Goal: Task Accomplishment & Management: Manage account settings

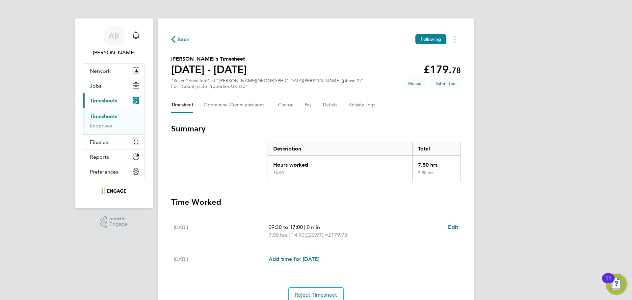
click at [168, 18] on div "Back Following [PERSON_NAME]'s Timesheet [DATE] - [DATE] £179. 78 "Sales Consul…" at bounding box center [316, 168] width 316 height 300
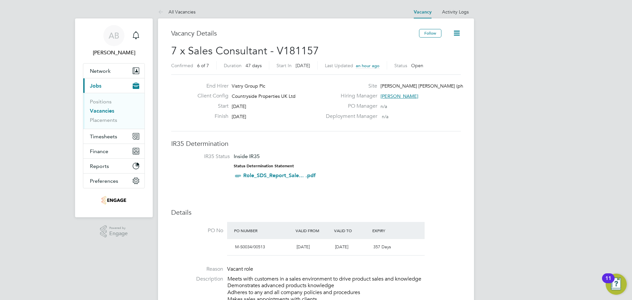
click at [107, 112] on link "Vacancies" at bounding box center [102, 111] width 24 height 6
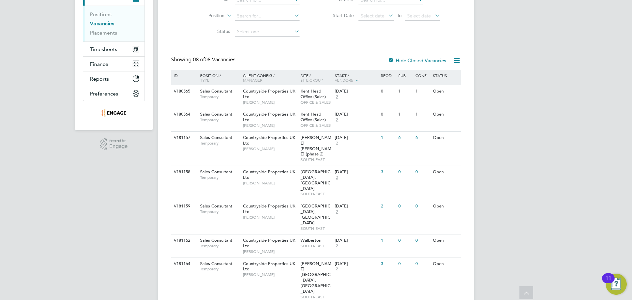
click at [392, 58] on div at bounding box center [391, 61] width 7 height 7
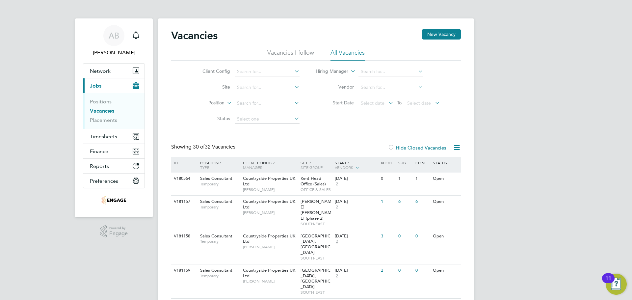
click at [394, 147] on div at bounding box center [391, 148] width 7 height 7
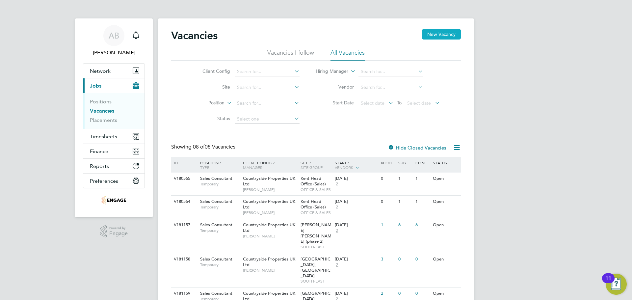
click at [442, 32] on button "New Vacancy" at bounding box center [441, 34] width 39 height 11
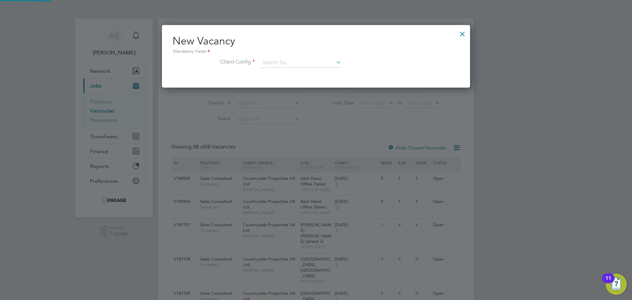
scroll to position [63, 309]
click at [464, 33] on div at bounding box center [463, 32] width 12 height 12
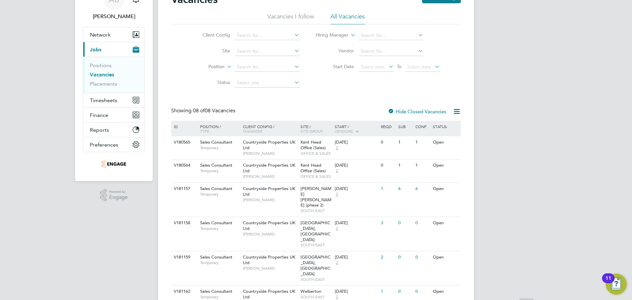
scroll to position [87, 0]
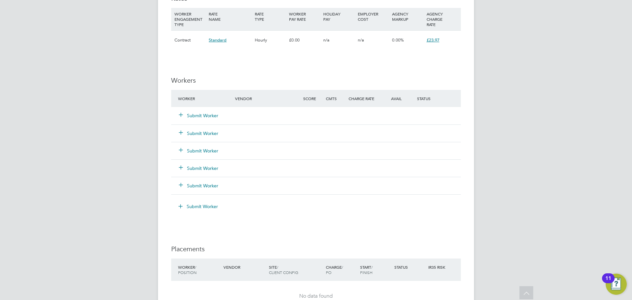
scroll to position [560, 0]
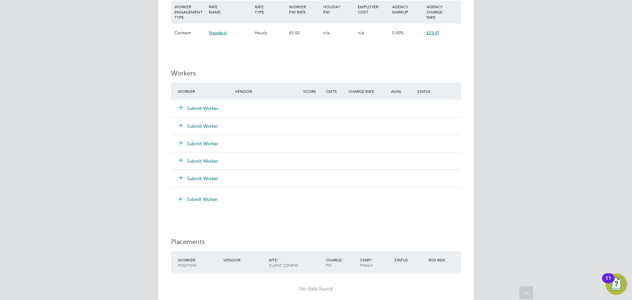
click at [193, 108] on button "Submit Worker" at bounding box center [199, 108] width 40 height 7
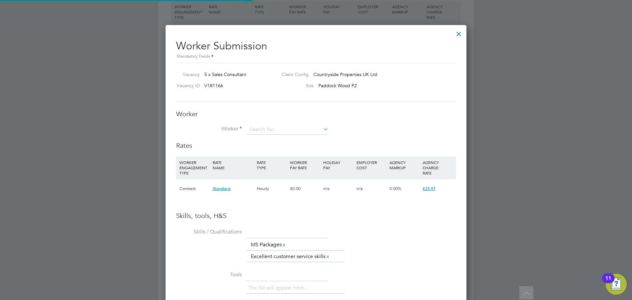
scroll to position [426, 301]
click at [273, 129] on input at bounding box center [287, 130] width 81 height 10
click at [287, 138] on b "Kem" at bounding box center [292, 139] width 10 height 6
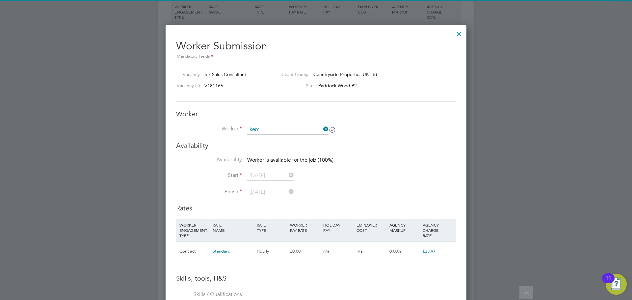
type input "Trevor Kemp (46484)"
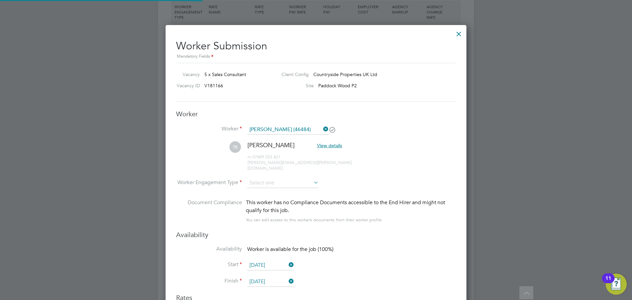
scroll to position [3, 3]
click at [270, 178] on input at bounding box center [282, 183] width 71 height 10
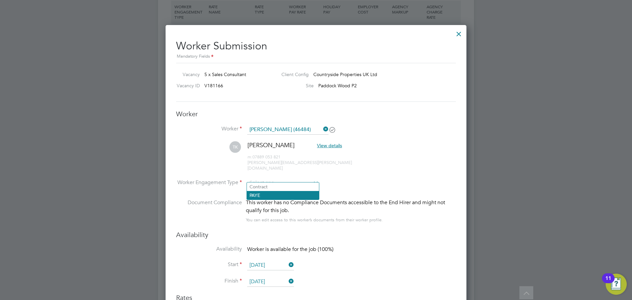
click at [272, 194] on li "PAYE" at bounding box center [283, 195] width 72 height 9
type input "PAYE"
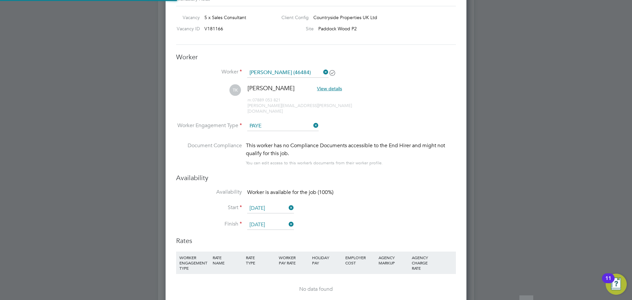
scroll to position [626, 0]
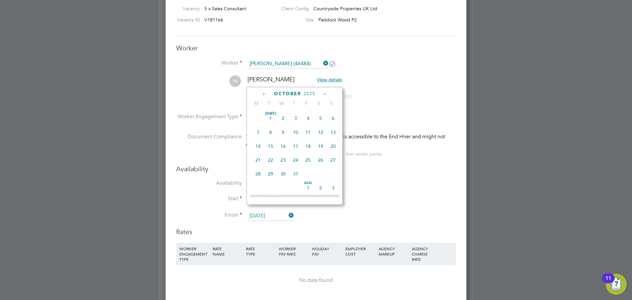
click at [278, 211] on input "[DATE]" at bounding box center [270, 216] width 47 height 10
click at [311, 117] on span "17" at bounding box center [308, 112] width 13 height 13
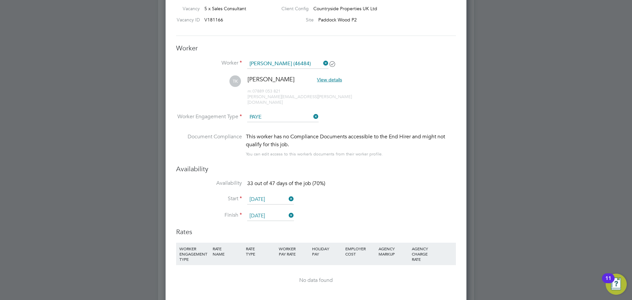
click at [265, 211] on input "17 Oct 2025" at bounding box center [270, 216] width 47 height 10
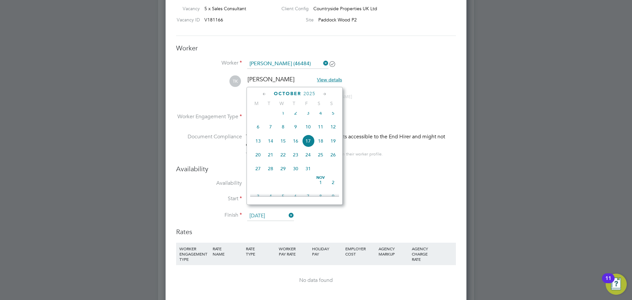
click at [264, 92] on icon at bounding box center [264, 94] width 6 height 7
click at [311, 145] on span "19" at bounding box center [308, 143] width 13 height 13
type input "[DATE]"
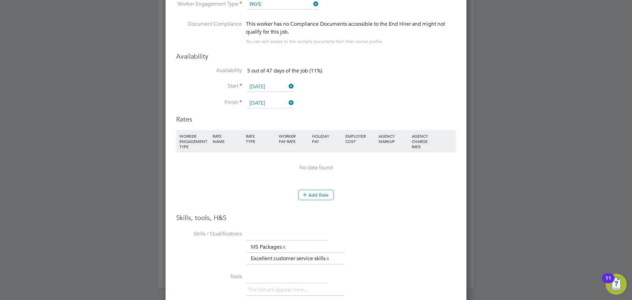
scroll to position [757, 0]
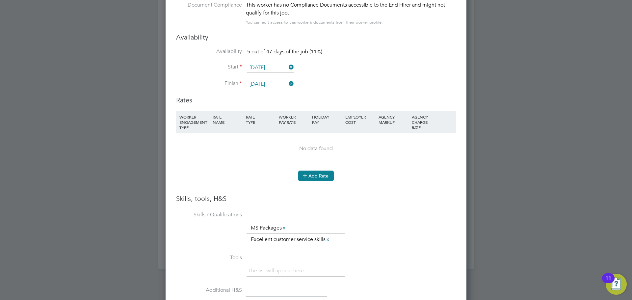
click at [321, 175] on button "Add Rate" at bounding box center [316, 176] width 36 height 11
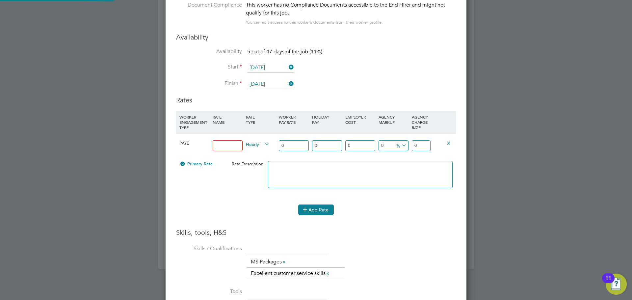
scroll to position [635, 301]
click at [221, 143] on input at bounding box center [228, 145] width 30 height 11
type input "14.90"
click at [296, 140] on input "0" at bounding box center [294, 145] width 30 height 11
drag, startPoint x: 296, startPoint y: 140, endPoint x: 254, endPoint y: 140, distance: 42.2
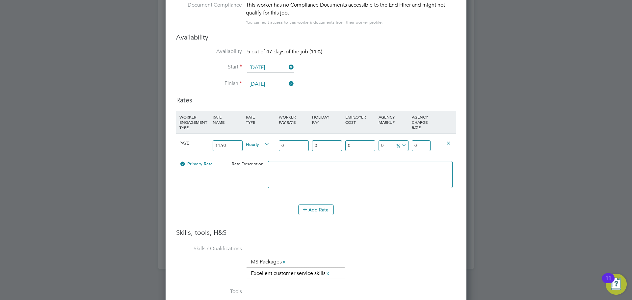
click at [254, 140] on div "PAYE 14.90 Hourly 0 0 n/a 0 n/a 0 0 % 0" at bounding box center [316, 145] width 280 height 24
type input "1"
type input "14"
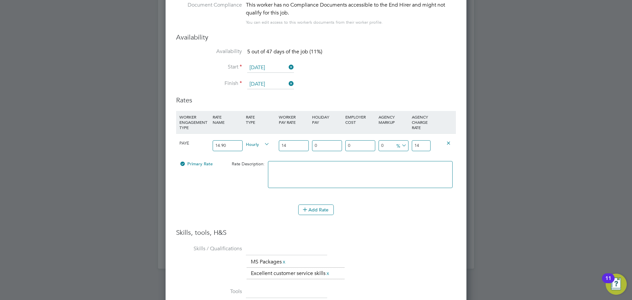
type input "14.9"
type input "14.90"
type input "1"
type input "15.049"
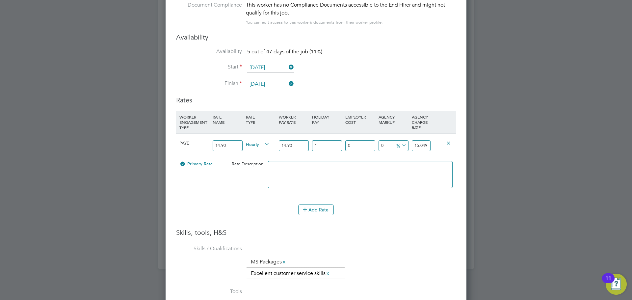
type input "12"
type input "16.688"
type input "12.07"
type input "16.69843"
type input "12.07"
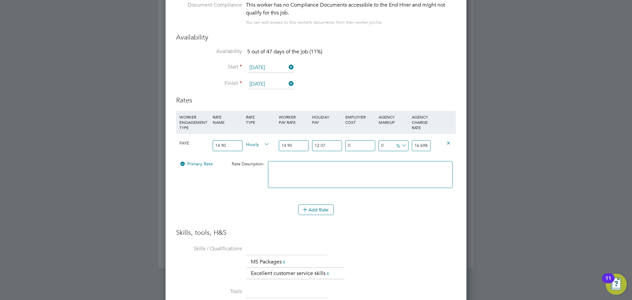
type input "1"
type input "16.8654143"
type input "18"
type input "19.7041474"
type input "18.5"
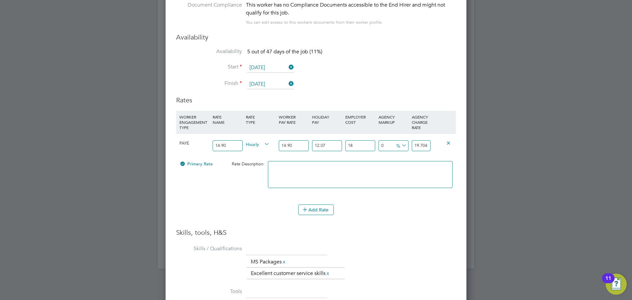
type input "19.78763955"
type input "18.5"
click at [400, 141] on icon at bounding box center [400, 145] width 0 height 9
click at [401, 154] on li "£" at bounding box center [402, 156] width 16 height 9
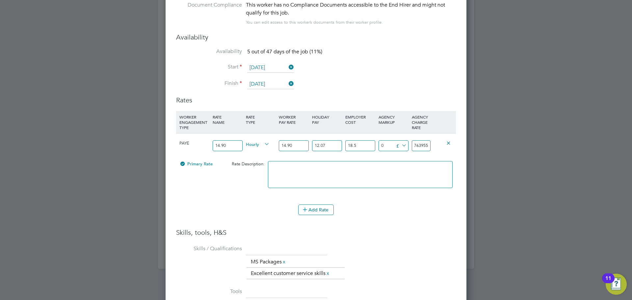
drag, startPoint x: 415, startPoint y: 139, endPoint x: 451, endPoint y: 139, distance: 36.9
click at [451, 139] on div "PAYE 14.90 Hourly 14.90 12.07 n/a 18.5 n/a 0 0 £ 19.78763955" at bounding box center [316, 145] width 280 height 24
type input "-17.78763955"
type input "2"
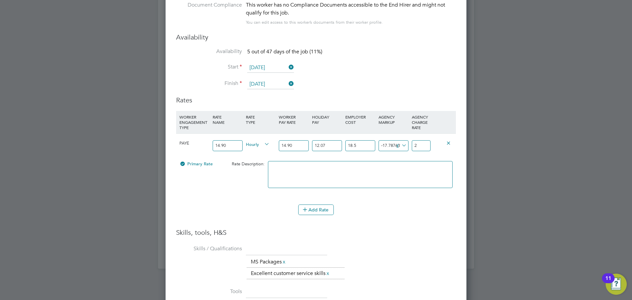
type input "3.21236045"
type input "23"
type input "4.11236045"
type input "23.9"
type input "4.18236045"
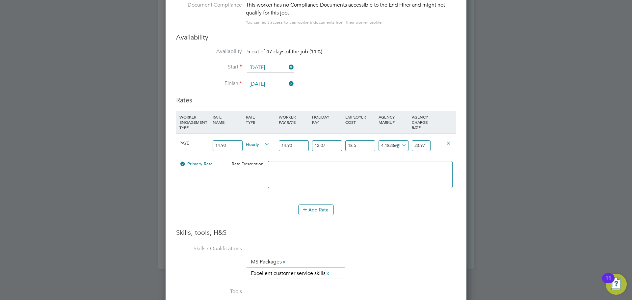
type input "23.97"
click at [405, 169] on textarea at bounding box center [360, 174] width 185 height 27
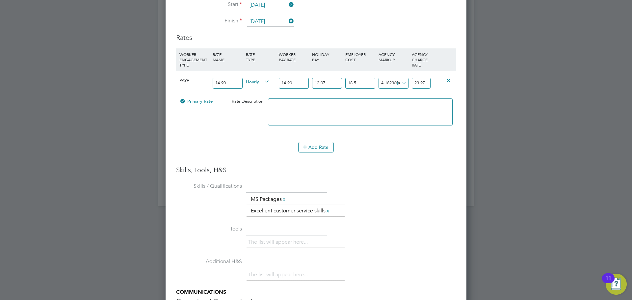
scroll to position [920, 0]
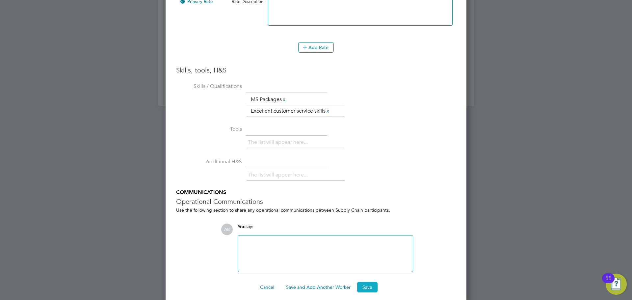
click at [372, 285] on button "Save" at bounding box center [367, 287] width 20 height 11
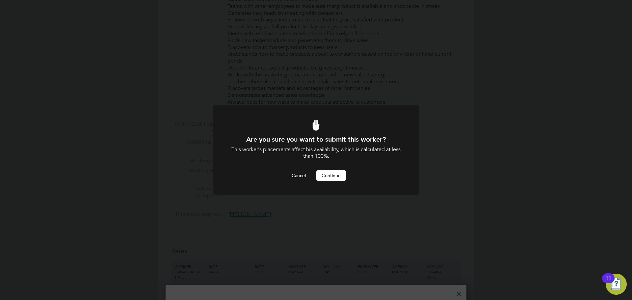
click at [324, 175] on button "Continue" at bounding box center [331, 175] width 30 height 11
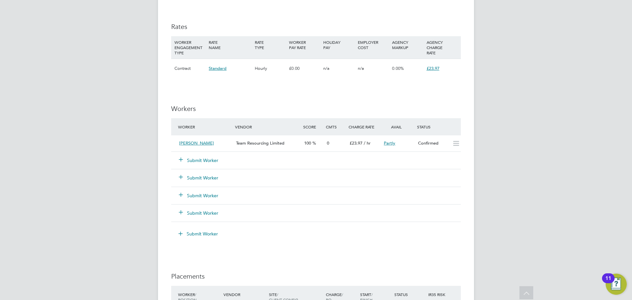
scroll to position [527, 0]
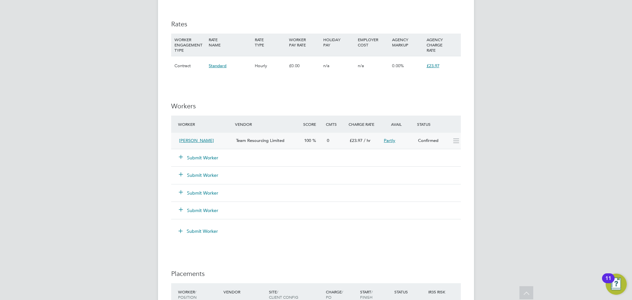
click at [458, 138] on icon at bounding box center [456, 140] width 8 height 5
click at [387, 141] on span "Partly" at bounding box center [390, 141] width 12 height 6
click at [330, 160] on div "Submit Worker" at bounding box center [316, 157] width 290 height 17
click at [200, 163] on div "Submit Worker" at bounding box center [211, 158] width 68 height 12
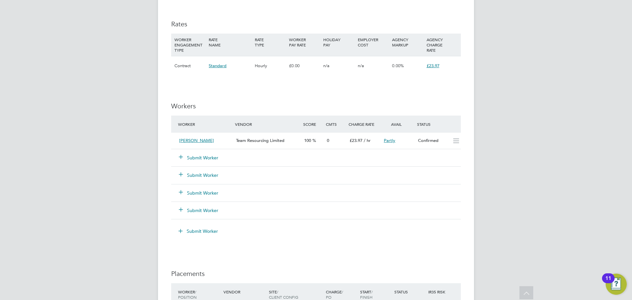
click at [200, 157] on button "Submit Worker" at bounding box center [199, 157] width 40 height 7
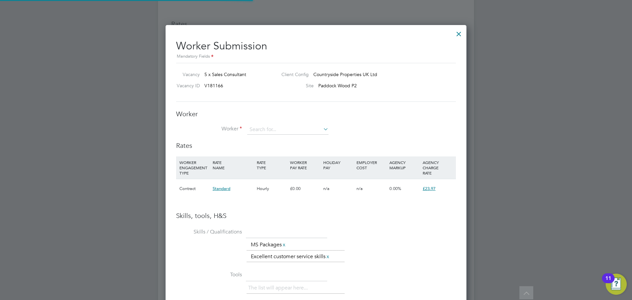
scroll to position [19, 45]
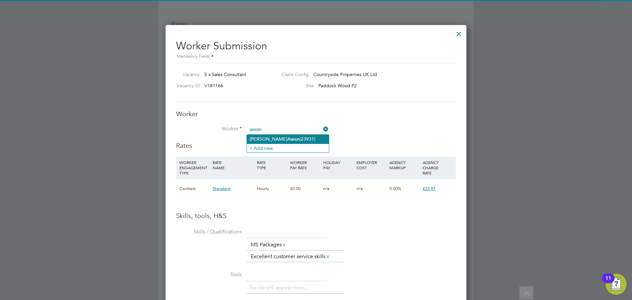
click at [287, 137] on b "Awan" at bounding box center [293, 139] width 12 height 6
type input "Shakeel Awan (23931)"
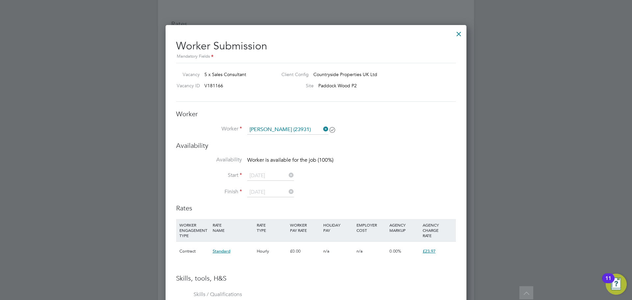
scroll to position [3, 3]
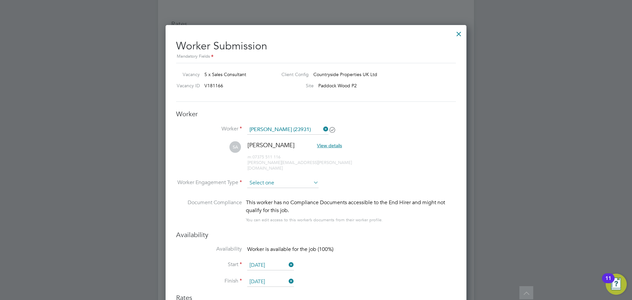
click at [270, 178] on input at bounding box center [282, 183] width 71 height 10
click at [269, 194] on li "PAYE" at bounding box center [283, 195] width 72 height 9
type input "PAYE"
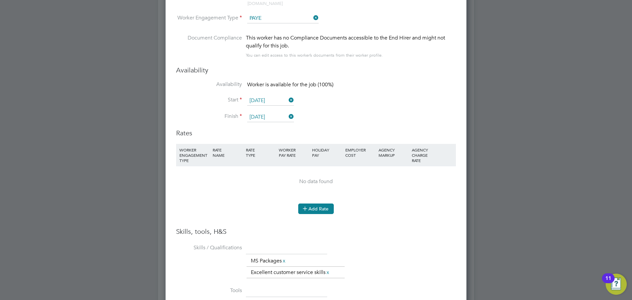
click at [317, 204] on button "Add Rate" at bounding box center [316, 209] width 36 height 11
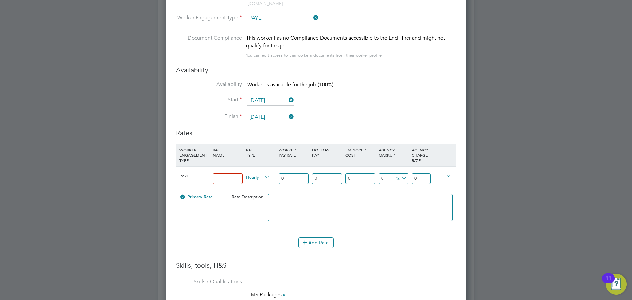
click at [236, 173] on input at bounding box center [228, 178] width 30 height 11
type input "14.90"
drag, startPoint x: 288, startPoint y: 172, endPoint x: 263, endPoint y: 172, distance: 25.4
click at [265, 172] on div "PAYE 14.90 Hourly 0 0 n/a 0 n/a 0 0 % 0" at bounding box center [316, 178] width 280 height 24
type input "1"
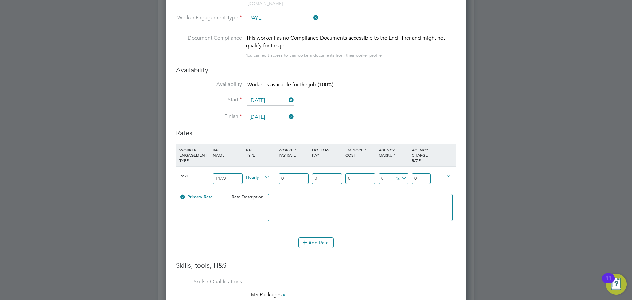
type input "1"
type input "14"
type input "14.9"
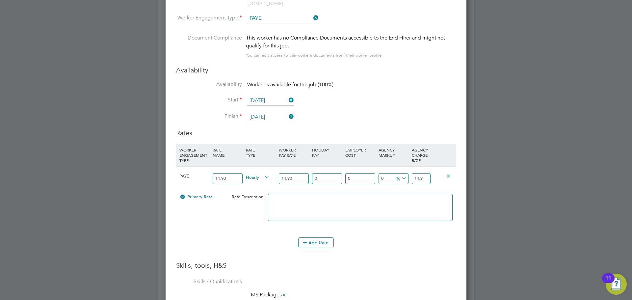
type input "14.90"
type input "1"
type input "15.049"
type input "12"
type input "16.688"
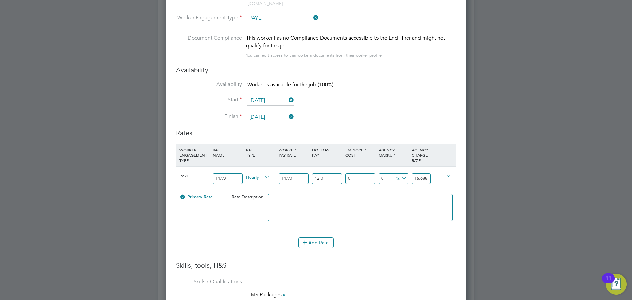
type input "12.07"
type input "16.69843"
type input "12.07"
type input "1"
type input "16.8654143"
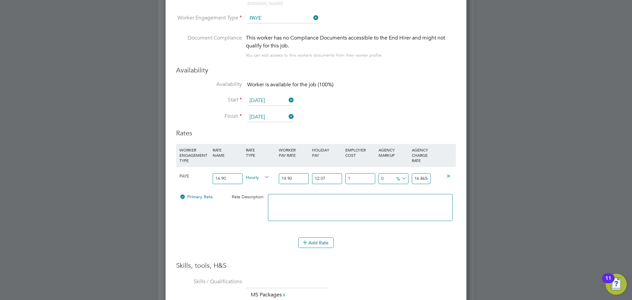
type input "18"
type input "19.7041474"
type input "18.5"
type input "19.78763955"
type input "18.5"
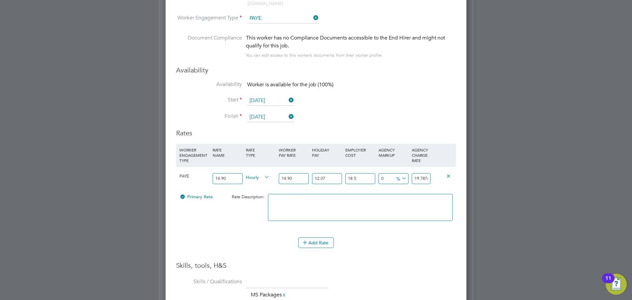
click at [400, 175] on icon at bounding box center [400, 178] width 0 height 9
click at [399, 188] on li "£" at bounding box center [402, 189] width 16 height 9
drag, startPoint x: 413, startPoint y: 171, endPoint x: 457, endPoint y: 171, distance: 44.1
click at [457, 171] on div "Worker Submission Mandatory Fields Vacancy 5 x Sales Consultant Client Config C…" at bounding box center [316, 180] width 301 height 640
type input "-17.78763955"
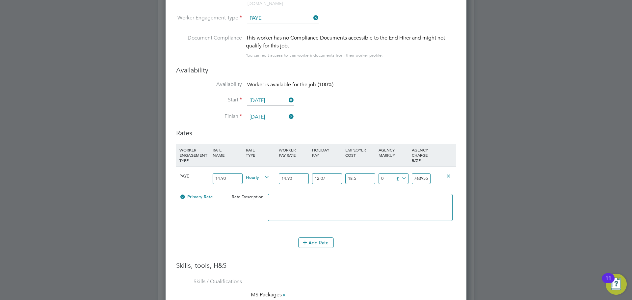
type input "2"
type input "3.21236045"
type input "23"
type input "4.11236045"
type input "23.9"
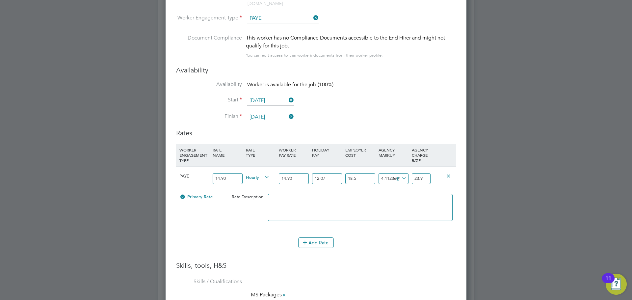
type input "4.18236045"
type input "23.97"
click at [420, 194] on textarea at bounding box center [360, 207] width 185 height 27
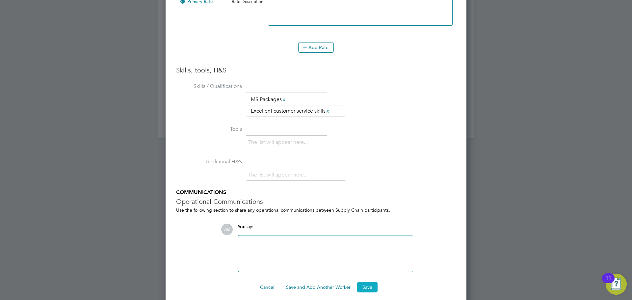
click at [371, 282] on button "Save" at bounding box center [367, 287] width 20 height 11
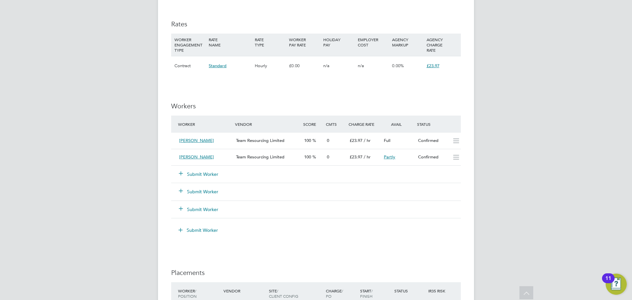
click at [201, 174] on button "Submit Worker" at bounding box center [199, 174] width 40 height 7
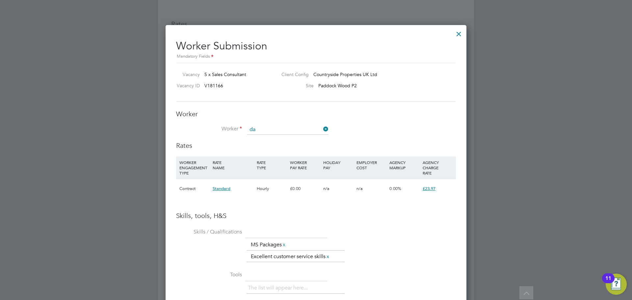
click at [287, 172] on b "Da" at bounding box center [290, 175] width 6 height 6
type input "Karen Dalby (46391)"
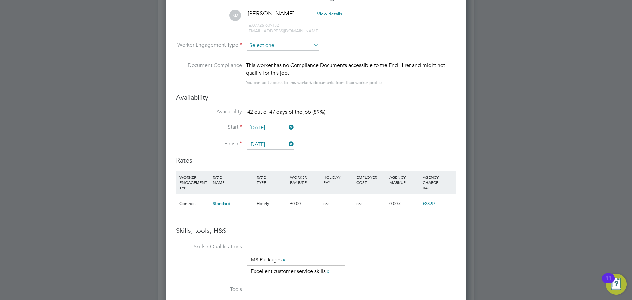
click at [275, 45] on input at bounding box center [282, 46] width 71 height 10
click at [266, 64] on li "PAYE" at bounding box center [283, 63] width 72 height 9
type input "PAYE"
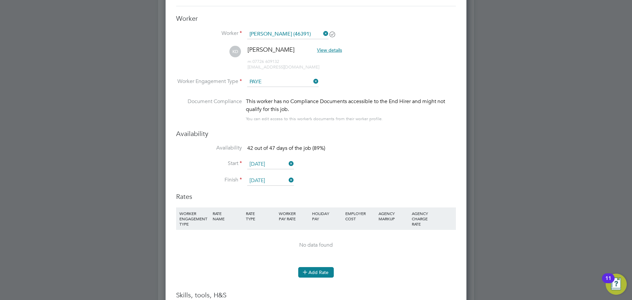
click at [313, 269] on button "Add Rate" at bounding box center [316, 272] width 36 height 11
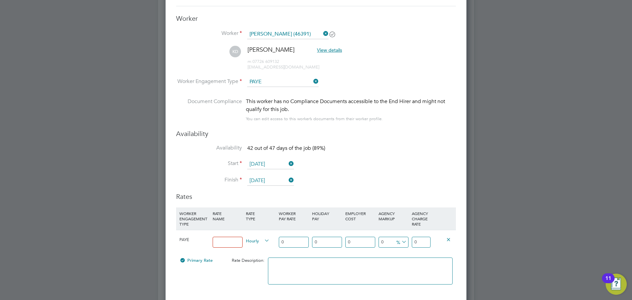
click at [231, 242] on input at bounding box center [228, 242] width 30 height 11
type input "14.90"
drag, startPoint x: 289, startPoint y: 241, endPoint x: 260, endPoint y: 241, distance: 29.0
click at [260, 241] on div "PAYE 14.90 Hourly 0 0 n/a 0 n/a 0 0 % 0" at bounding box center [316, 242] width 280 height 24
type input "1"
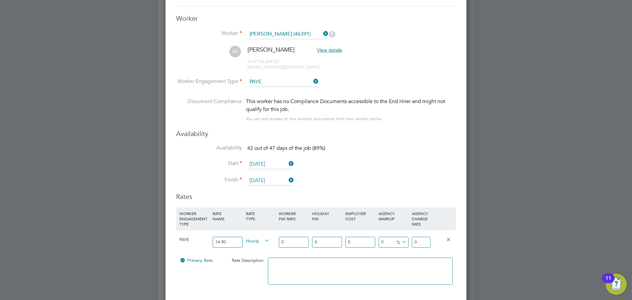
type input "1"
type input "14"
type input "14.9"
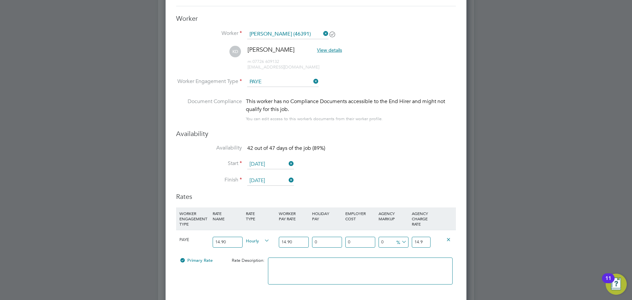
type input "14.90"
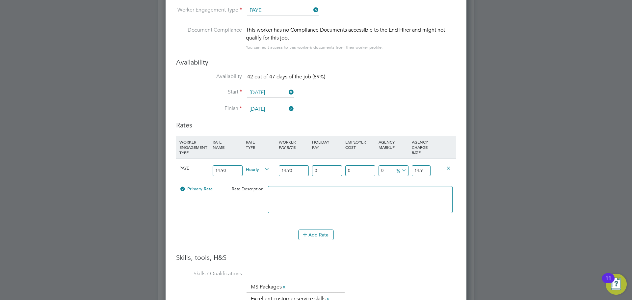
type input "1"
type input "15.049"
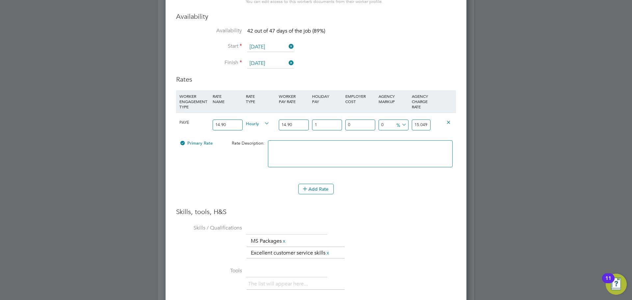
type input "12"
type input "16.688"
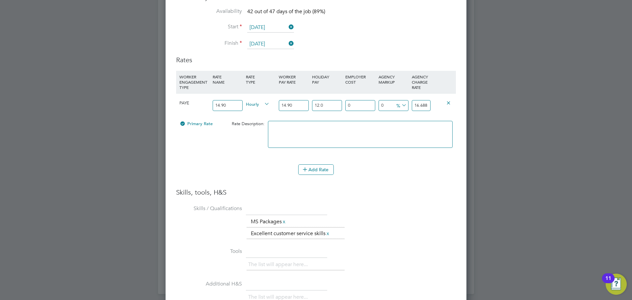
type input "12.07"
type input "16.69843"
type input "12.07"
type input "1"
type input "16.8654143"
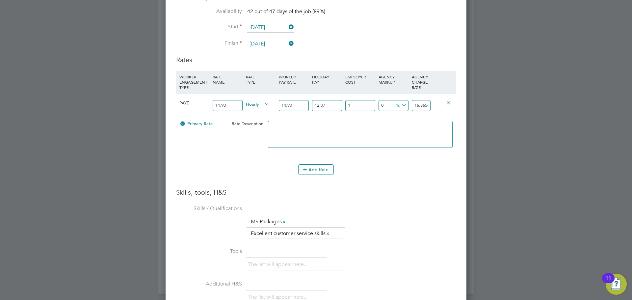
type input "18"
type input "19.7041474"
type input "18.5"
type input "19.78763955"
type input "18.5"
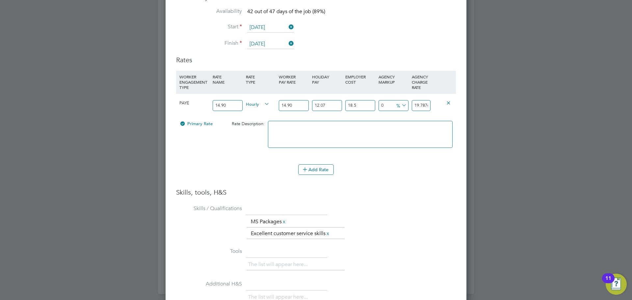
drag, startPoint x: 407, startPoint y: 104, endPoint x: 406, endPoint y: 107, distance: 3.9
click at [400, 104] on icon at bounding box center [400, 105] width 0 height 9
click at [400, 123] on li "£" at bounding box center [402, 121] width 16 height 9
drag, startPoint x: 414, startPoint y: 106, endPoint x: 480, endPoint y: 109, distance: 66.2
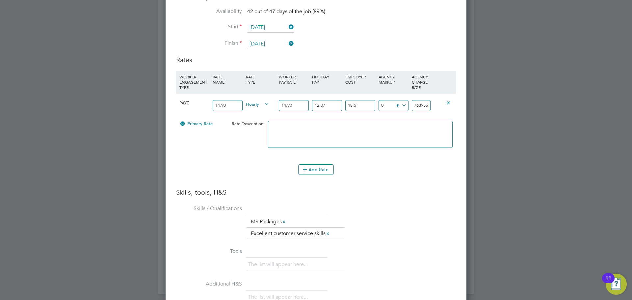
type input "-17.78763955"
type input "2"
type input "3.21236045"
type input "23"
type input "4.11236045"
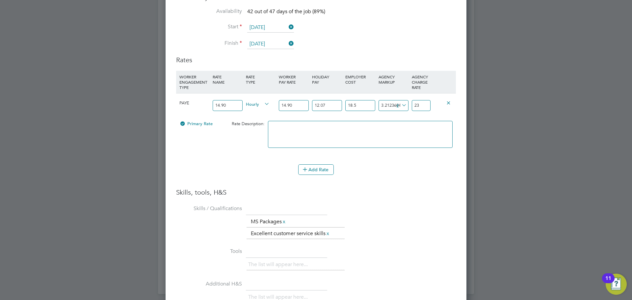
type input "23.9"
type input "4.18236045"
type input "23.97"
drag, startPoint x: 225, startPoint y: 105, endPoint x: 160, endPoint y: 105, distance: 64.5
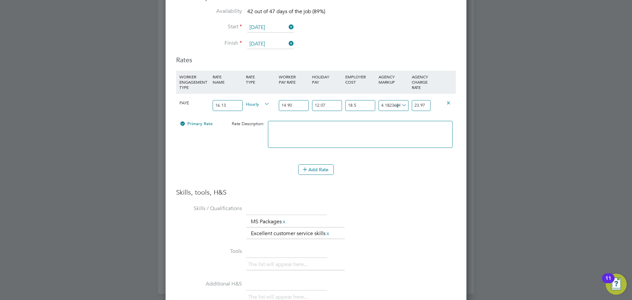
type input "16.13"
type input "1"
type input "5.51038995"
type input "13"
type input "21.44674395"
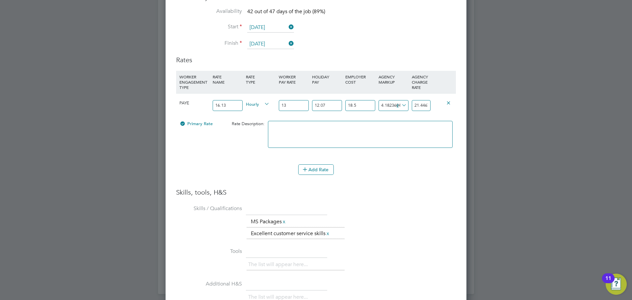
type input "1"
type input "5.51038995"
type input "16"
type input "25.43083245"
type input "16.1"
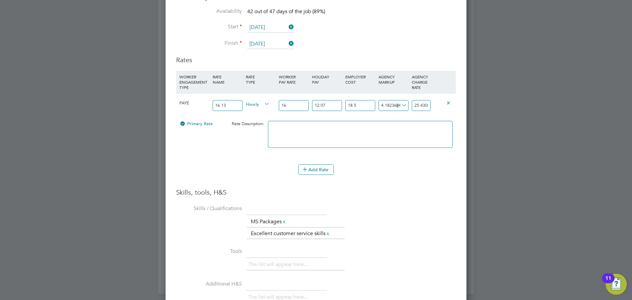
type input "25.5636354"
type input "16.13"
type input "25.603476285"
type input "16.13"
type span "&pound;"
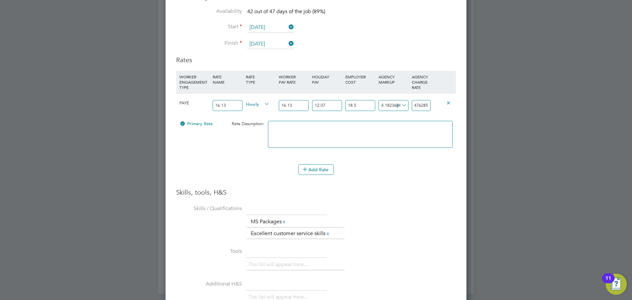
click at [420, 106] on input "25.603476285" at bounding box center [421, 105] width 19 height 11
drag, startPoint x: 417, startPoint y: 106, endPoint x: 453, endPoint y: 107, distance: 36.9
click at [453, 107] on div "PAYE 16.13 Hourly 16.13 12.07 n/a 18.5 n/a 19.524475205752044 4.18236045 £ 25.6…" at bounding box center [316, 105] width 280 height 24
type input "4.182284165"
type input "25.6034"
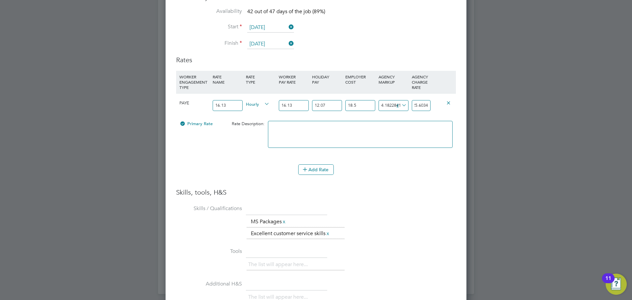
type input "4.181884165"
type input "25.603"
type input "4.178884165"
type input "25.6"
type input "3.578884165"
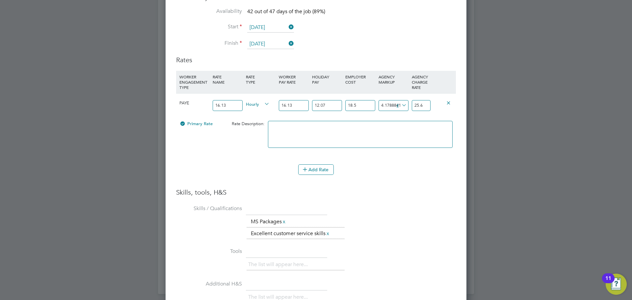
type input "25"
type input "-19.421115835"
type input "2"
type input "3.578884165"
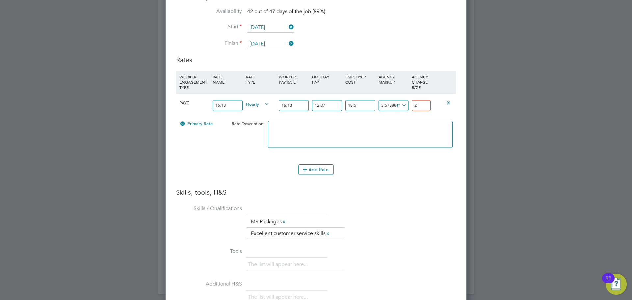
type input "25"
type input "4.478884165"
type input "25.9"
type input "4.528884165"
type input "25.95"
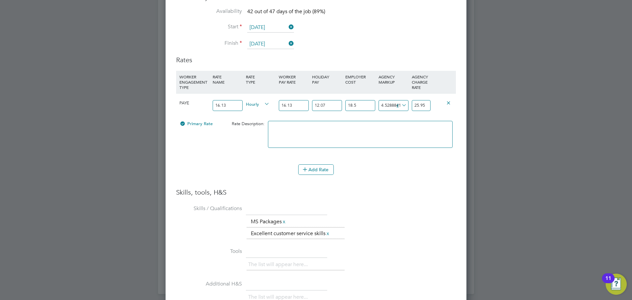
click at [417, 123] on textarea at bounding box center [360, 134] width 185 height 27
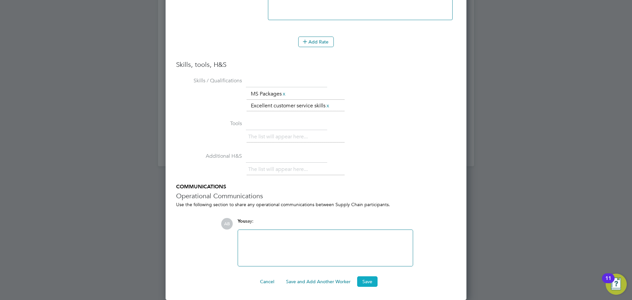
click at [370, 278] on button "Save" at bounding box center [367, 281] width 20 height 11
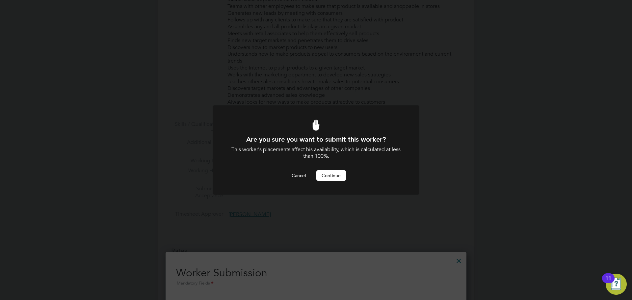
click at [330, 174] on button "Continue" at bounding box center [331, 175] width 30 height 11
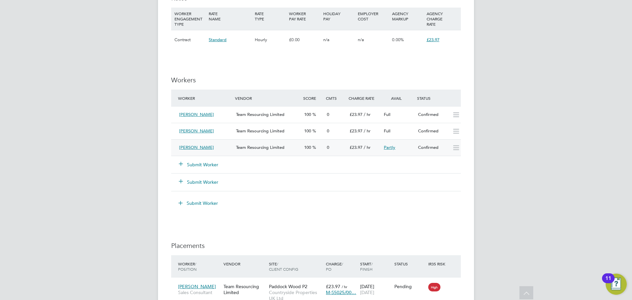
scroll to position [560, 0]
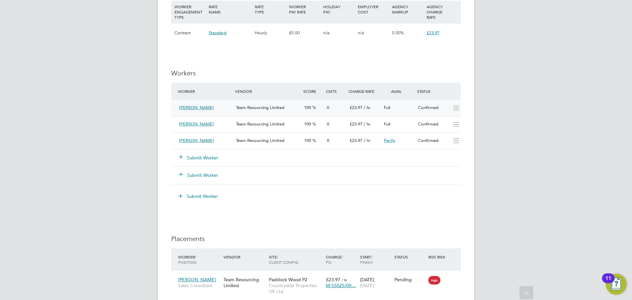
click at [190, 108] on span "Karen Dalby" at bounding box center [196, 108] width 35 height 6
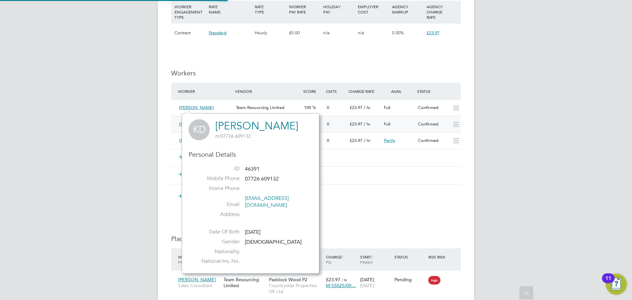
scroll to position [153, 138]
click at [384, 214] on div "IR35 Determination IR35 Status Inside IR35 Status Determination Statement Role_…" at bounding box center [316, 29] width 290 height 900
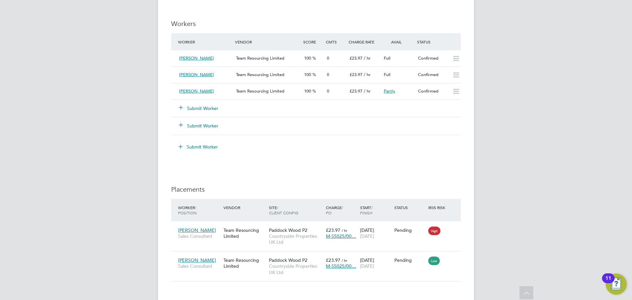
scroll to position [692, 0]
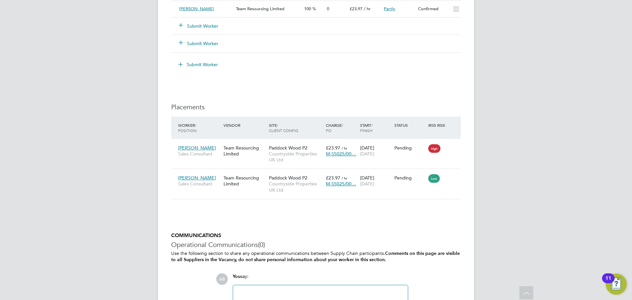
click at [454, 148] on icon at bounding box center [452, 148] width 7 height 8
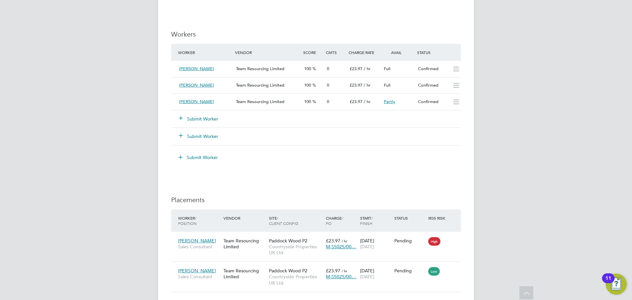
scroll to position [593, 0]
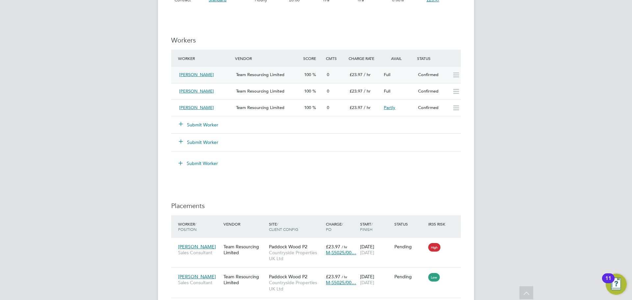
click at [223, 76] on div "Karen Dalby" at bounding box center [205, 74] width 57 height 11
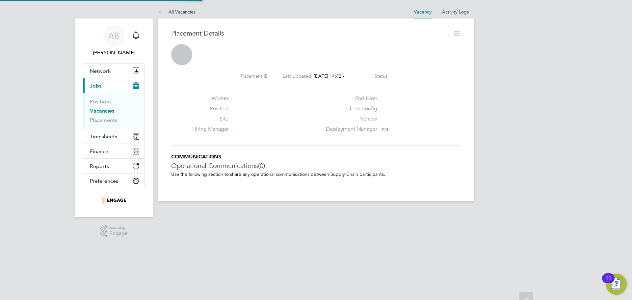
scroll to position [6, 94]
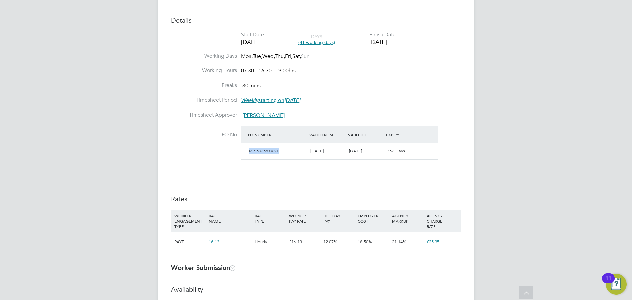
drag, startPoint x: 281, startPoint y: 150, endPoint x: 242, endPoint y: 153, distance: 39.0
click at [242, 153] on div "M-S5025/00691 15 Sep 2025 15 Sep 2026 357 Days" at bounding box center [340, 151] width 198 height 16
copy span "M-S5025/00691"
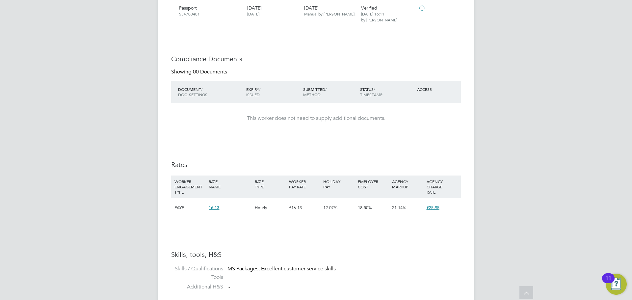
click at [342, 154] on div "Availability Availability Worker is available for the job (100%) Start 15 Sep 2…" at bounding box center [316, 92] width 290 height 405
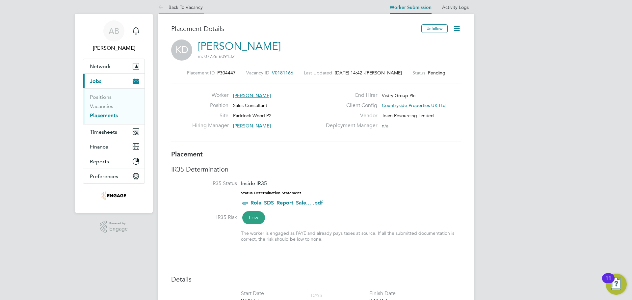
click at [165, 5] on icon at bounding box center [162, 8] width 8 height 8
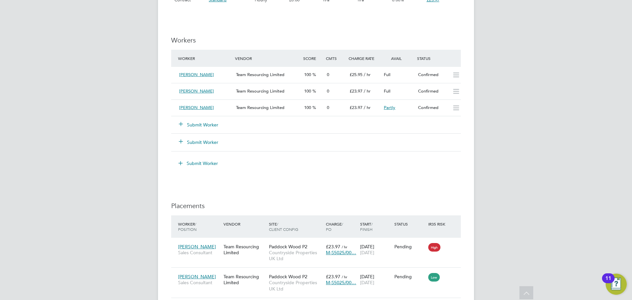
click at [190, 124] on button "Submit Worker" at bounding box center [199, 125] width 40 height 7
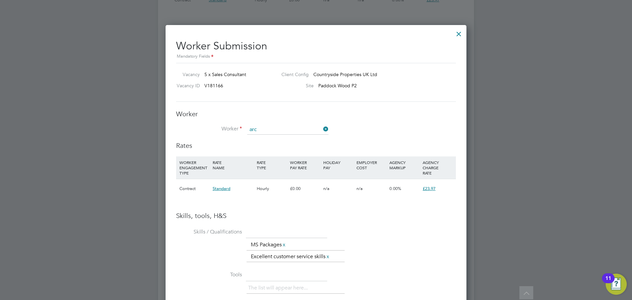
click at [278, 136] on li "Janet Arc her (26516)" at bounding box center [288, 139] width 82 height 9
type input "Janet Archer (26516)"
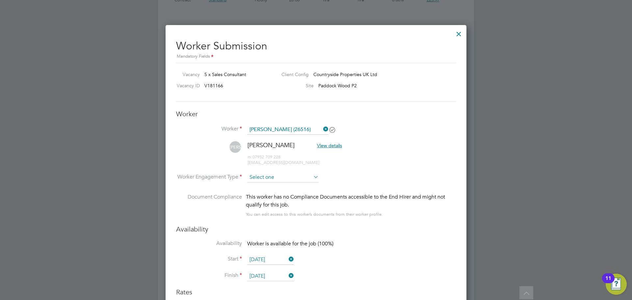
click at [272, 173] on input at bounding box center [282, 178] width 71 height 10
click at [271, 193] on li "PAYE" at bounding box center [283, 195] width 72 height 9
type input "PAYE"
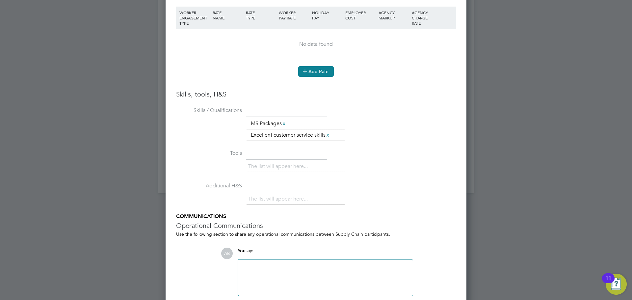
click at [321, 74] on button "Add Rate" at bounding box center [316, 71] width 36 height 11
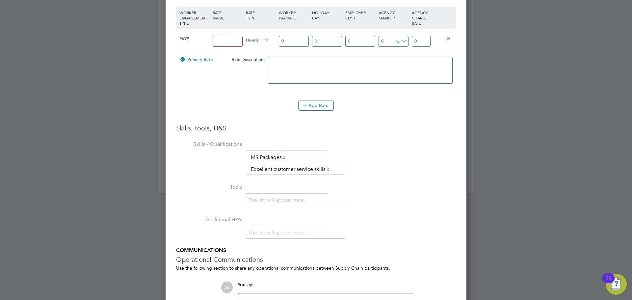
click at [227, 40] on input at bounding box center [228, 41] width 30 height 11
type input "14.90"
drag, startPoint x: 287, startPoint y: 40, endPoint x: 262, endPoint y: 41, distance: 24.4
click at [262, 41] on div "PAYE 14.90 Hourly 0 0 n/a 0 n/a 0 0 % 0" at bounding box center [316, 41] width 280 height 24
type input "1"
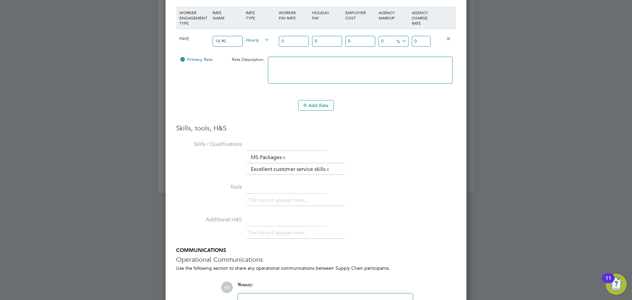
type input "1"
type input "14"
type input "14.9"
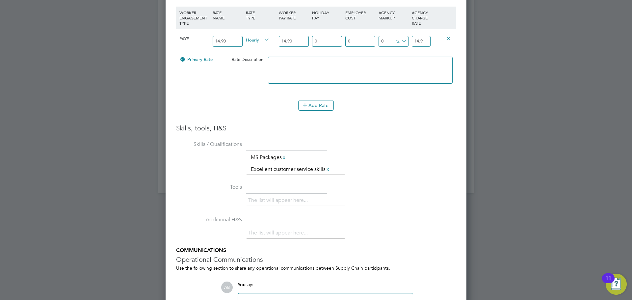
type input "14.90"
type input "1"
type input "15.049"
type input "12"
type input "16.688"
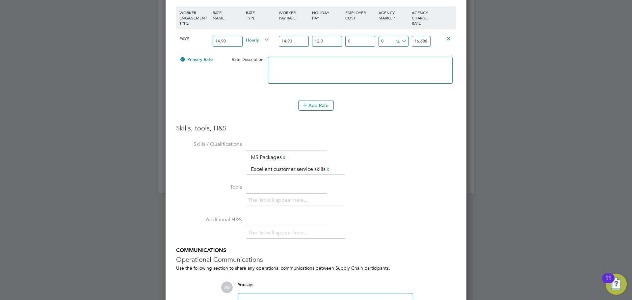
type input "12.07"
type input "16.69843"
type input "12.07"
type input "1"
type input "16.8654143"
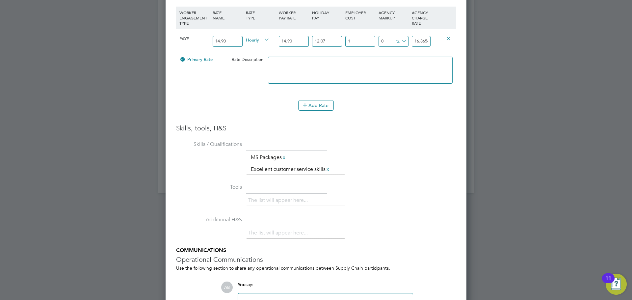
type input "18"
type input "19.7041474"
type input "18.5"
type input "19.78763955"
type input "18.5"
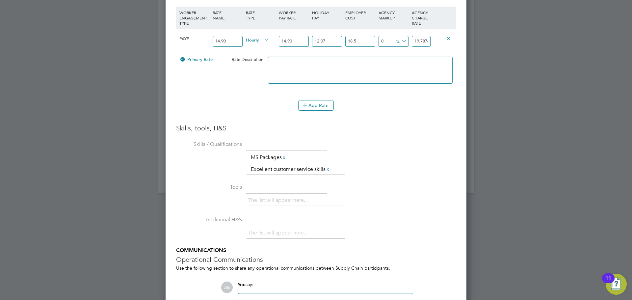
click at [402, 56] on li "£" at bounding box center [402, 57] width 16 height 9
drag, startPoint x: 414, startPoint y: 41, endPoint x: 505, endPoint y: 44, distance: 91.3
type input "-17.78763955"
type input "2"
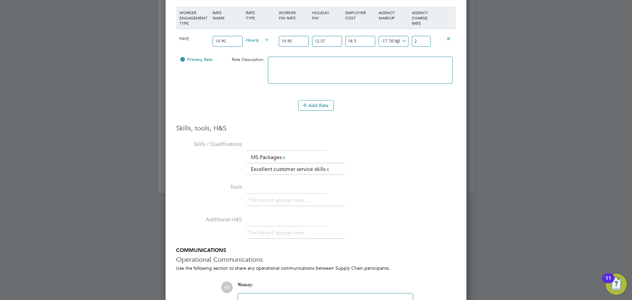
type input "3.21236045"
type input "23"
type input "4.11236045"
type input "23.9"
type input "4.16236045"
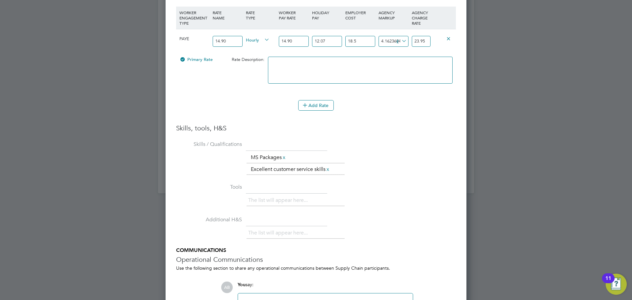
type input "23.95"
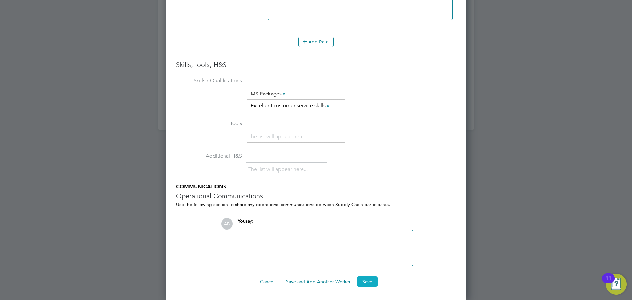
click at [369, 285] on button "Save" at bounding box center [367, 281] width 20 height 11
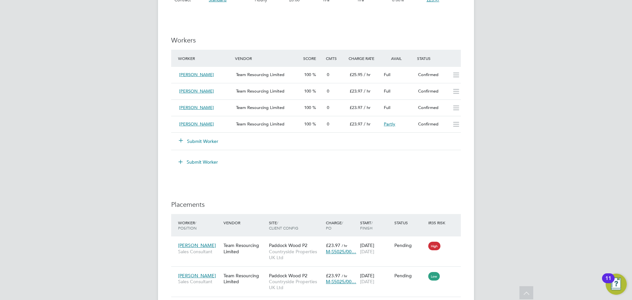
click at [206, 142] on button "Submit Worker" at bounding box center [199, 141] width 40 height 7
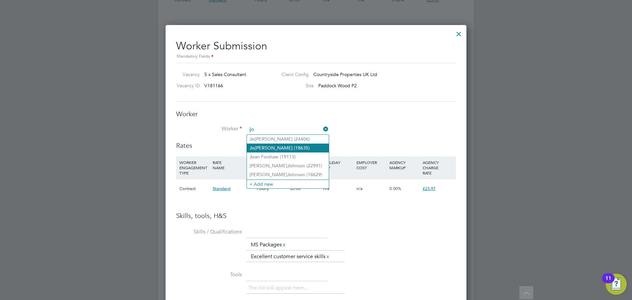
click at [275, 149] on li "Jo anna Morris - Karlsson (18635)" at bounding box center [288, 148] width 82 height 9
type input "Joanna Morris - Karlsson (18635)"
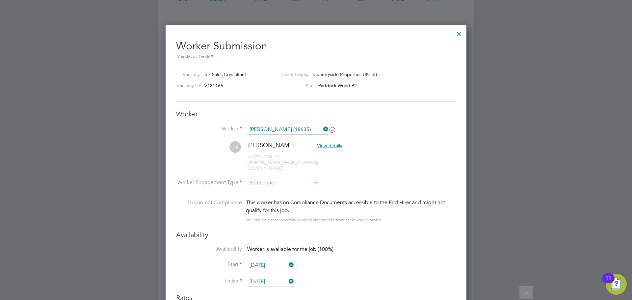
click at [277, 179] on input at bounding box center [282, 183] width 71 height 10
click at [271, 195] on li "PAYE" at bounding box center [283, 195] width 72 height 9
type input "PAYE"
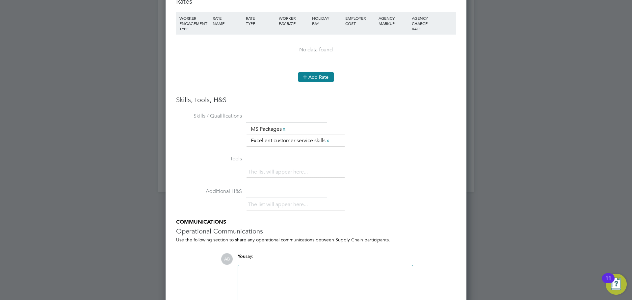
click at [326, 72] on button "Add Rate" at bounding box center [316, 77] width 36 height 11
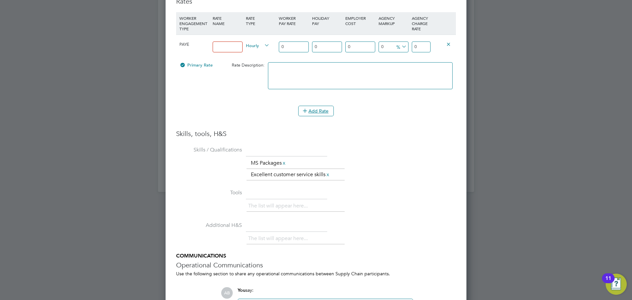
click at [234, 41] on input at bounding box center [228, 46] width 30 height 11
type input "14.90"
drag, startPoint x: 293, startPoint y: 41, endPoint x: 250, endPoint y: 41, distance: 42.5
click at [251, 41] on div "PAYE 14.90 Hourly 0 0 n/a 0 n/a 0 0 % 0" at bounding box center [316, 47] width 280 height 24
type input "1"
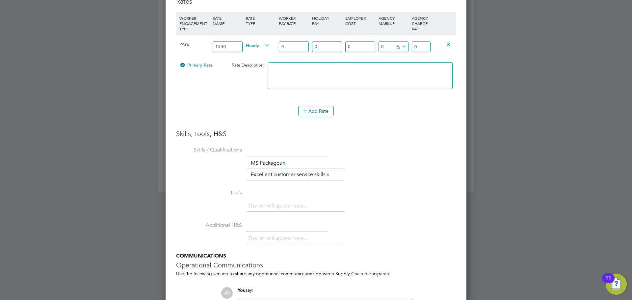
type input "1"
type input "14"
type input "14.9"
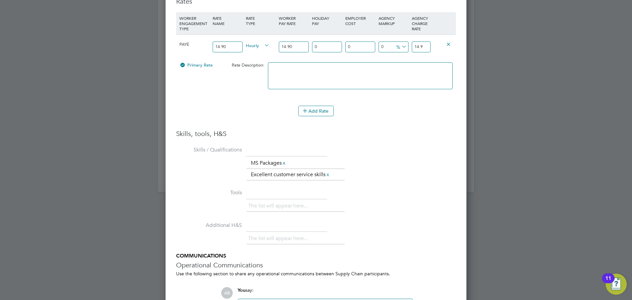
type input "14.90"
type input "1"
type input "15.049"
type input "12"
type input "16.688"
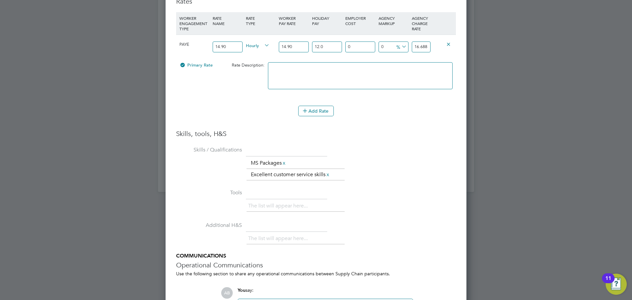
type input "12.07"
type input "16.69843"
type input "12.07"
type input "1"
type input "16.8654143"
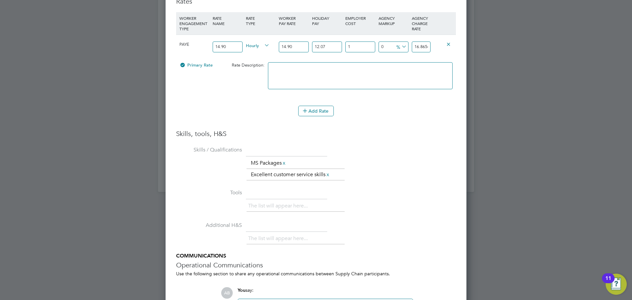
type input "18"
type input "19.7041474"
type input "18.5"
type input "19.78763955"
type input "18.5"
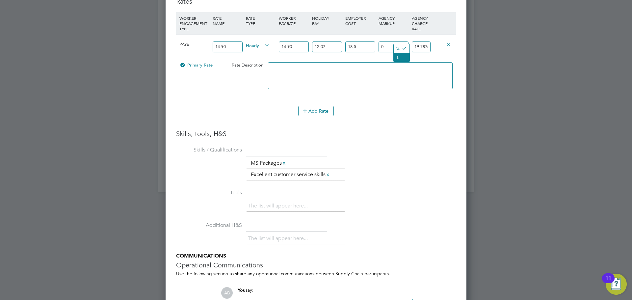
click at [402, 55] on li "£" at bounding box center [402, 57] width 16 height 9
drag, startPoint x: 413, startPoint y: 41, endPoint x: 483, endPoint y: 44, distance: 69.6
type input "-17.78763955"
type input "2"
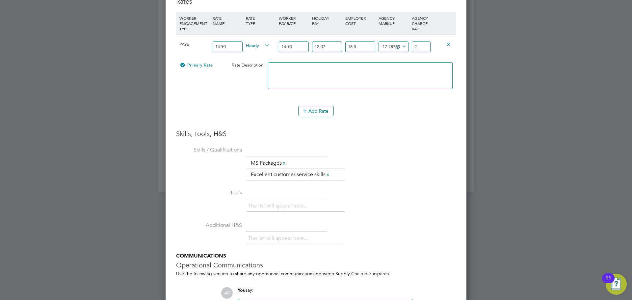
type input "3.21236045"
type input "23"
type input "4.11236045"
type input "23.9"
type input "4.16236045"
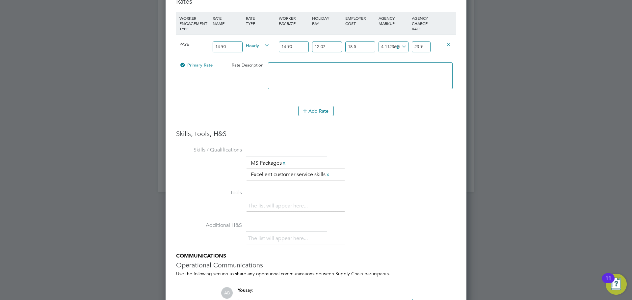
type input "23.95"
type input "4.11236045"
type input "23.9"
type input "4.18236045"
type input "23.97"
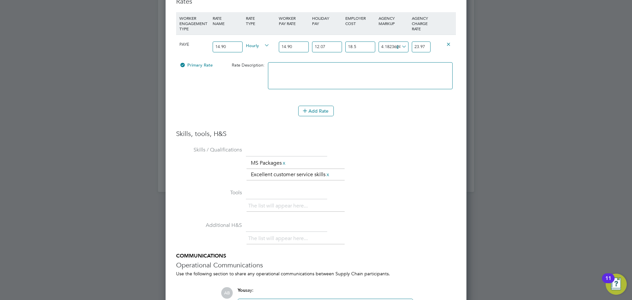
click at [391, 69] on textarea at bounding box center [360, 75] width 185 height 27
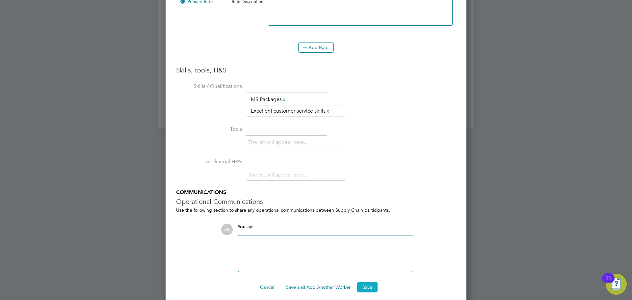
click at [374, 282] on button "Save" at bounding box center [367, 287] width 20 height 11
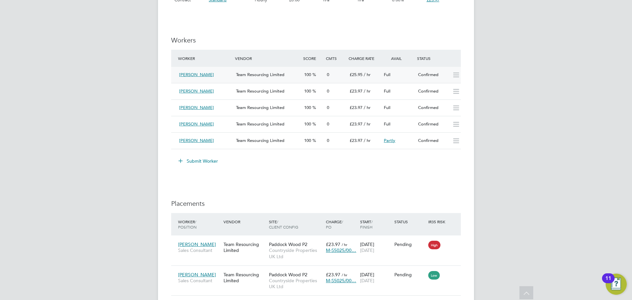
click at [359, 75] on span "£25.95" at bounding box center [356, 75] width 13 height 6
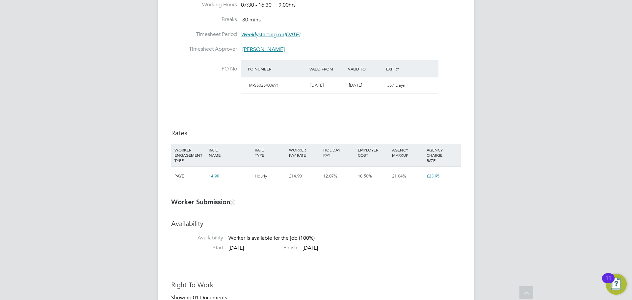
click at [431, 176] on span "£23.95" at bounding box center [433, 176] width 13 height 6
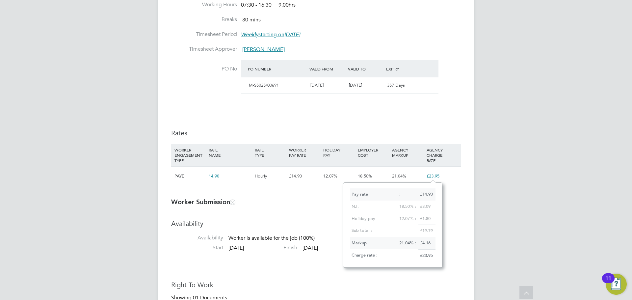
click at [276, 197] on ng-form "Placement IR35 Determination IR35 Status Inside IR35 Status Determination State…" at bounding box center [316, 294] width 290 height 939
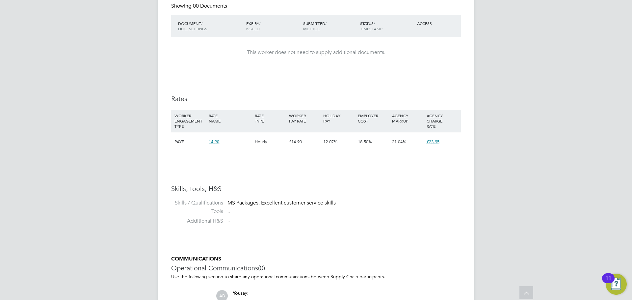
click at [435, 142] on span "£23.95" at bounding box center [433, 142] width 13 height 6
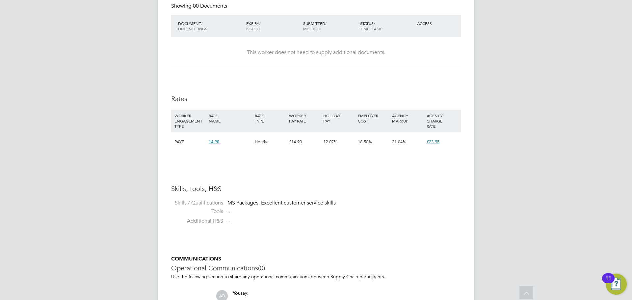
click at [210, 146] on div "14.90" at bounding box center [230, 141] width 46 height 19
click at [277, 166] on div "Availability Availability Worker is available for the job (100%) Start 15 Sep 2…" at bounding box center [316, 26] width 290 height 405
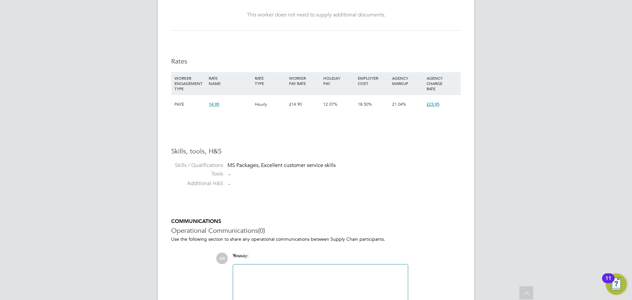
click at [182, 105] on div "PAYE" at bounding box center [190, 104] width 34 height 19
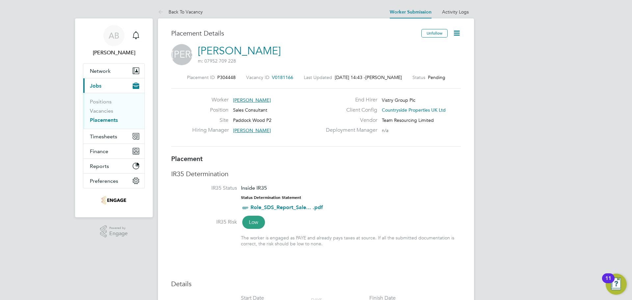
click at [458, 31] on icon at bounding box center [457, 33] width 8 height 8
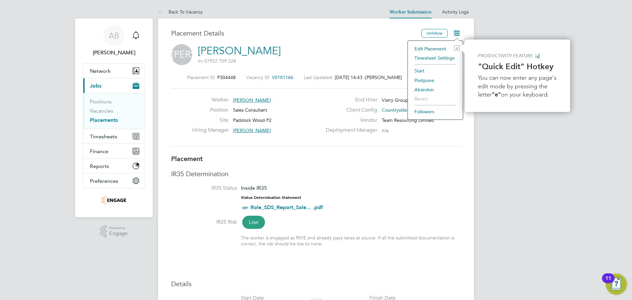
click at [430, 46] on li "Edit Placement e" at bounding box center [435, 48] width 48 height 9
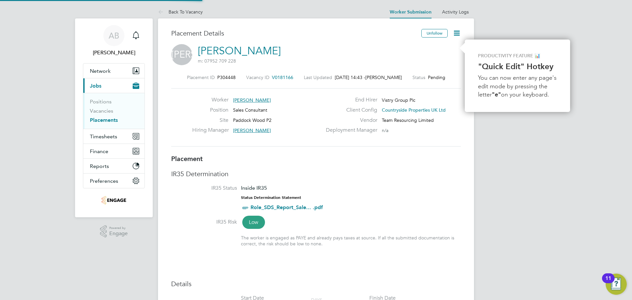
type input "[PERSON_NAME]"
type input "[DATE]"
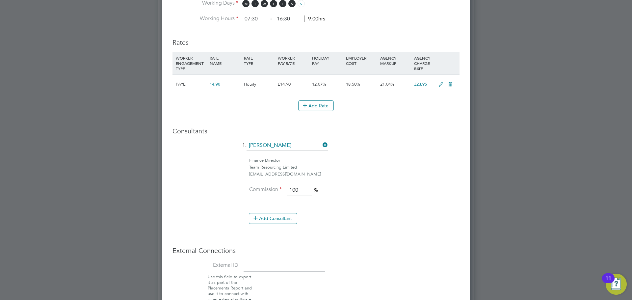
click at [422, 83] on span "£23.95" at bounding box center [420, 84] width 13 height 6
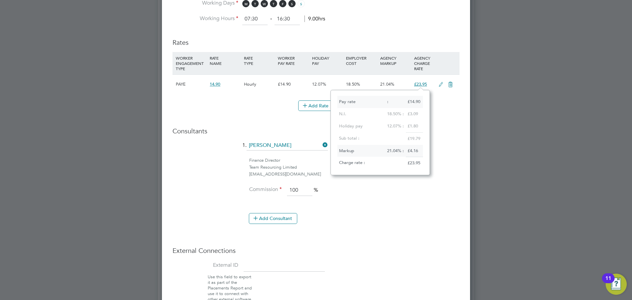
click at [442, 84] on icon at bounding box center [441, 84] width 8 height 5
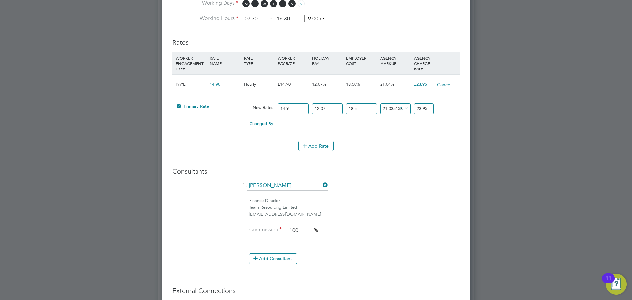
click at [426, 108] on input "23.95" at bounding box center [423, 108] width 19 height 11
click at [413, 170] on h3 "Consultants" at bounding box center [316, 171] width 287 height 9
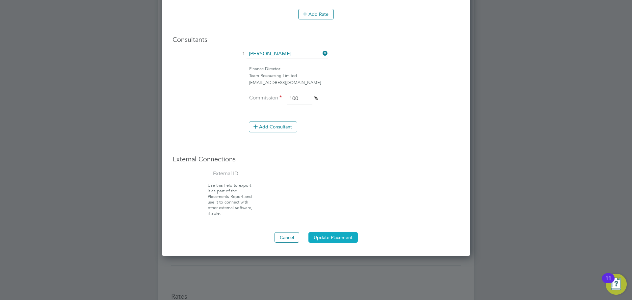
click at [332, 236] on button "Update Placement" at bounding box center [333, 237] width 49 height 11
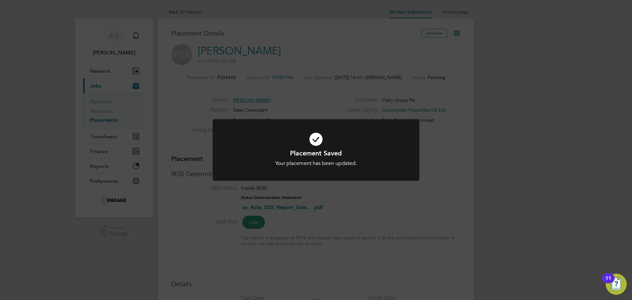
click at [433, 191] on div "Placement Saved Your placement has been updated. Cancel Okay" at bounding box center [316, 150] width 632 height 300
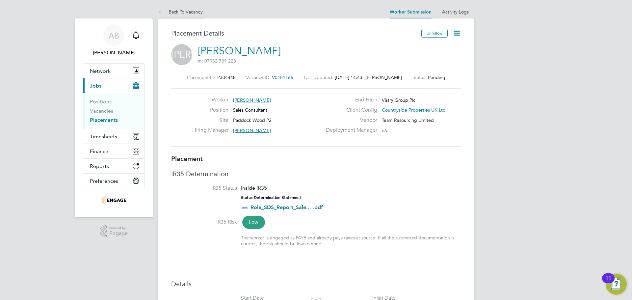
click at [160, 9] on icon at bounding box center [162, 12] width 8 height 8
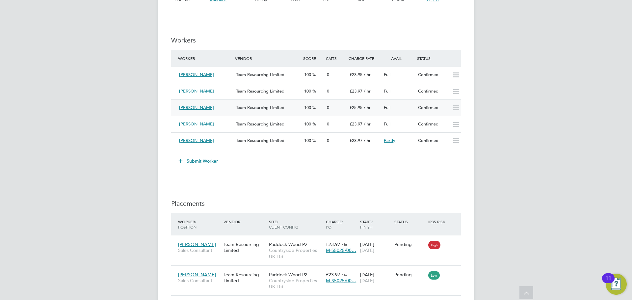
click at [188, 106] on span "Karen Dalby" at bounding box center [196, 108] width 35 height 6
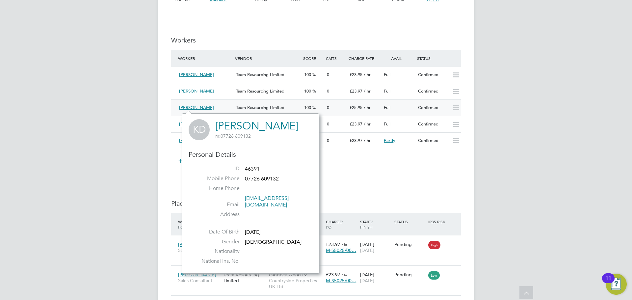
click at [299, 107] on div "Team Resourcing Limited" at bounding box center [267, 107] width 68 height 11
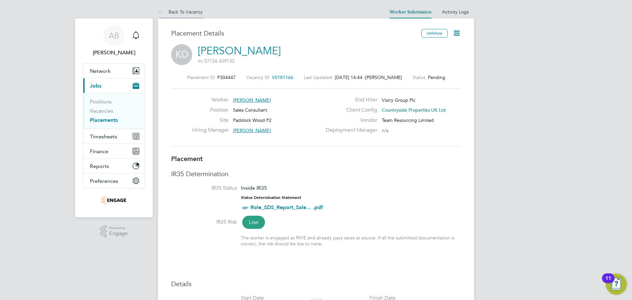
click at [162, 12] on icon at bounding box center [162, 12] width 8 height 8
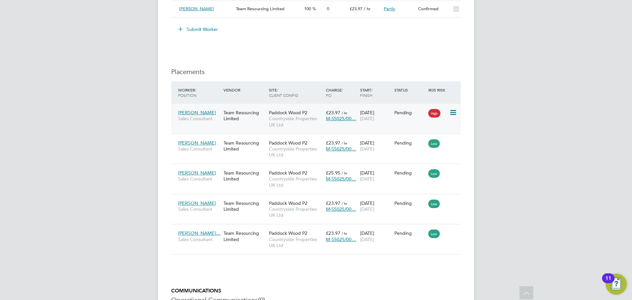
click at [455, 112] on icon at bounding box center [452, 113] width 7 height 8
click at [419, 152] on li "Start" at bounding box center [433, 153] width 47 height 9
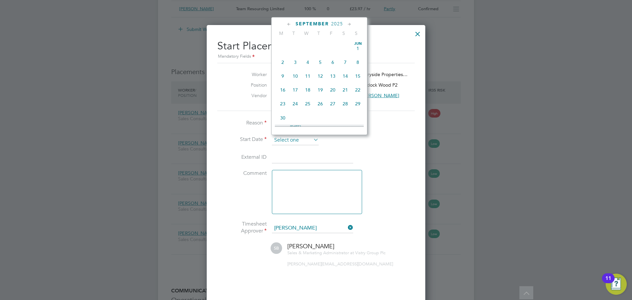
click at [295, 138] on input at bounding box center [295, 140] width 47 height 10
click at [300, 58] on span "16" at bounding box center [295, 56] width 13 height 13
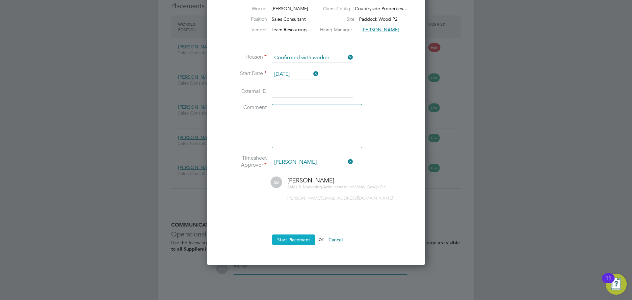
click at [301, 242] on button "Start Placement" at bounding box center [293, 239] width 43 height 11
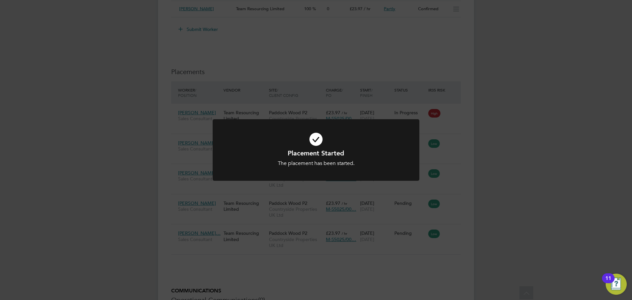
click at [484, 124] on div "Placement Started The placement has been started. Cancel Okay" at bounding box center [316, 150] width 632 height 300
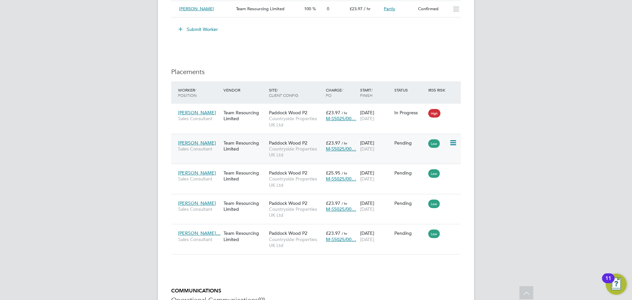
click at [454, 143] on icon at bounding box center [452, 143] width 7 height 8
click at [421, 182] on li "Start" at bounding box center [433, 183] width 47 height 9
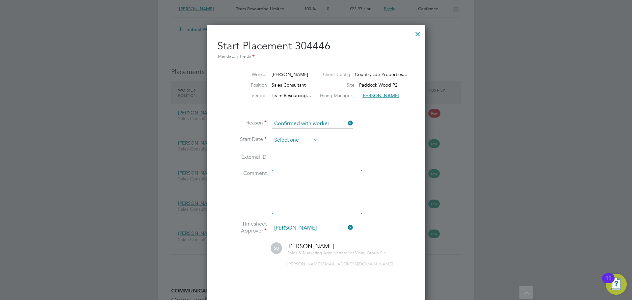
click at [300, 135] on input at bounding box center [295, 140] width 47 height 10
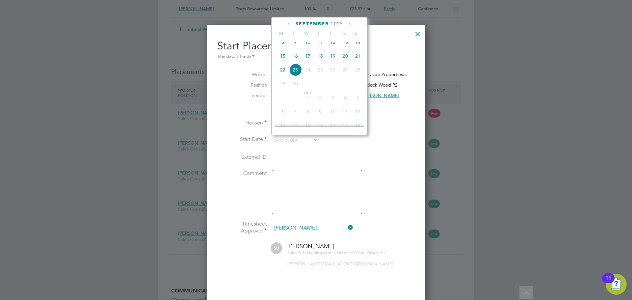
click at [281, 58] on span "15" at bounding box center [283, 56] width 13 height 13
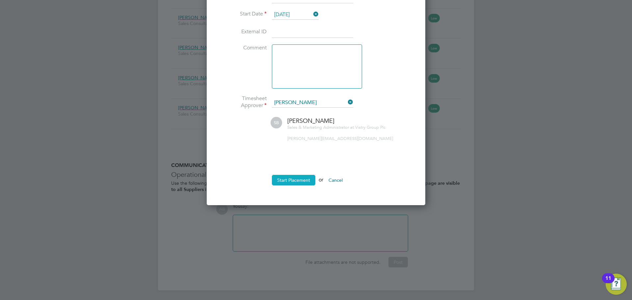
click at [298, 177] on button "Start Placement" at bounding box center [293, 180] width 43 height 11
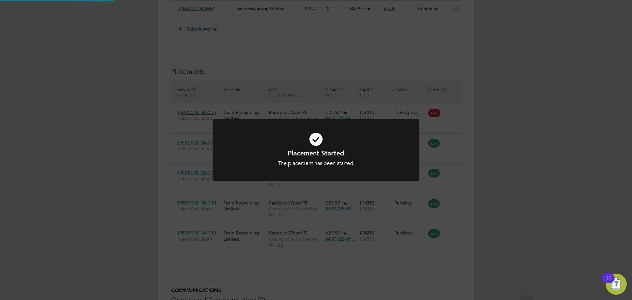
scroll to position [724, 0]
click at [515, 148] on div "Placement Started The placement has been started. Cancel Okay" at bounding box center [316, 150] width 632 height 300
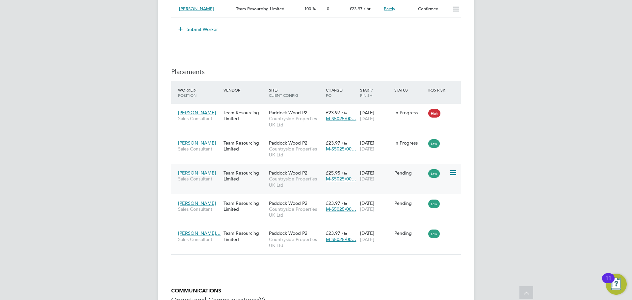
click at [456, 172] on icon at bounding box center [452, 173] width 7 height 8
click at [419, 212] on li "Start" at bounding box center [433, 213] width 47 height 9
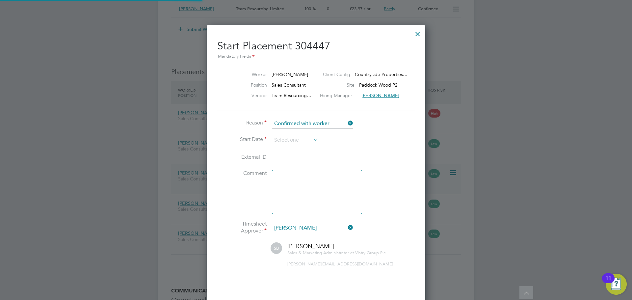
scroll to position [7, 82]
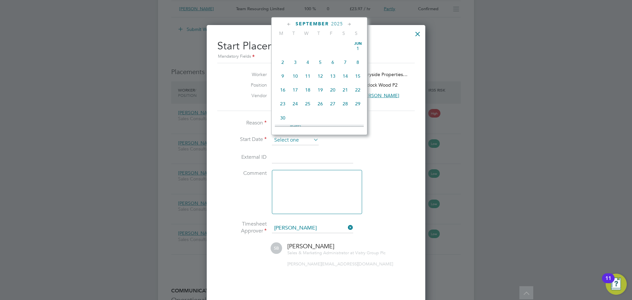
click at [308, 139] on input at bounding box center [295, 140] width 47 height 10
click at [356, 61] on span "21" at bounding box center [358, 56] width 13 height 13
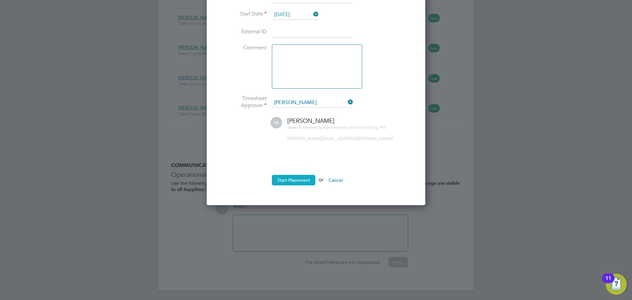
click at [296, 176] on button "Start Placement" at bounding box center [293, 180] width 43 height 11
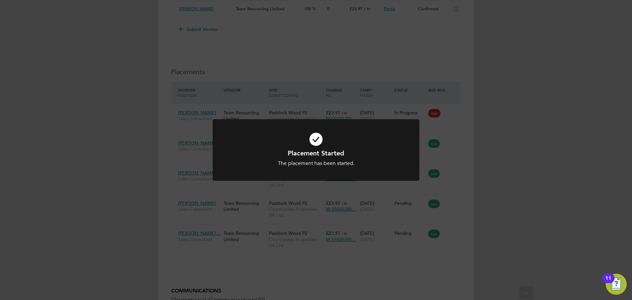
click at [480, 183] on div "Placement Started The placement has been started. Cancel Okay" at bounding box center [316, 150] width 632 height 300
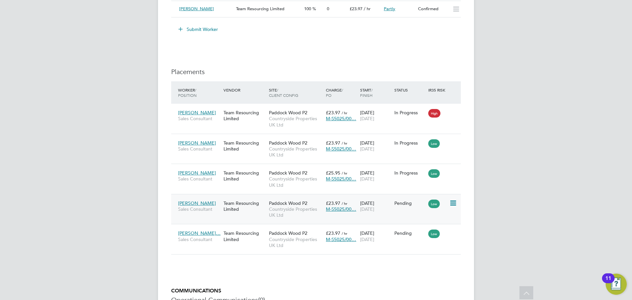
click at [454, 203] on icon at bounding box center [452, 203] width 7 height 8
click at [420, 242] on li "Start" at bounding box center [433, 243] width 47 height 9
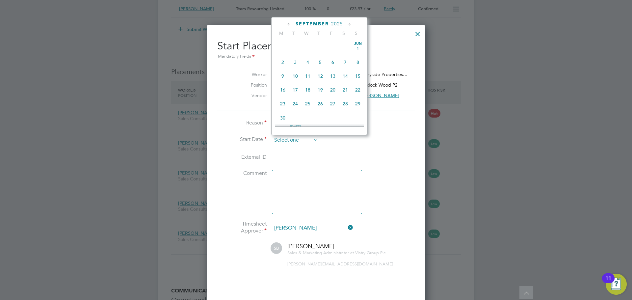
click at [301, 138] on input at bounding box center [295, 140] width 47 height 10
click at [345, 59] on span "20" at bounding box center [345, 56] width 13 height 13
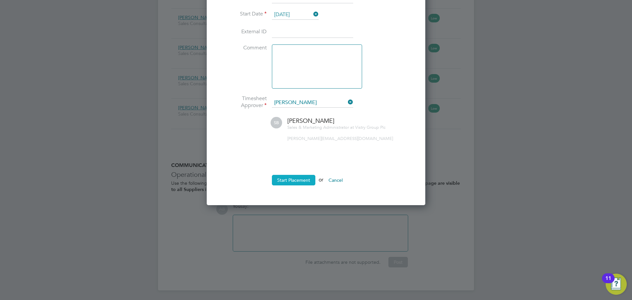
click at [295, 180] on button "Start Placement" at bounding box center [293, 180] width 43 height 11
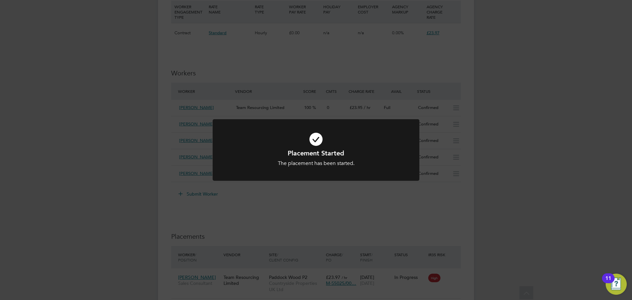
click at [504, 162] on div "Placement Started The placement has been started. Cancel Okay" at bounding box center [316, 150] width 632 height 300
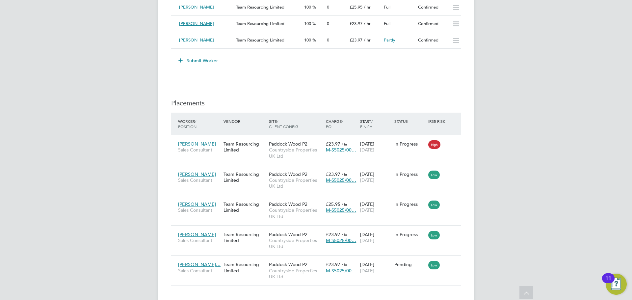
scroll to position [790, 0]
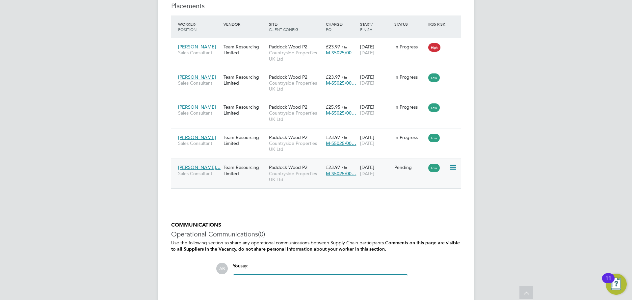
click at [456, 166] on icon at bounding box center [452, 167] width 7 height 8
click at [414, 209] on li "Start" at bounding box center [433, 208] width 47 height 9
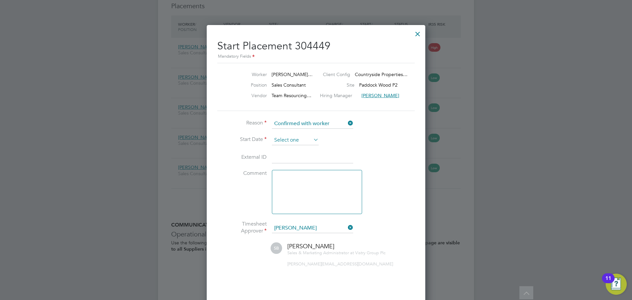
click at [275, 136] on input at bounding box center [295, 140] width 47 height 10
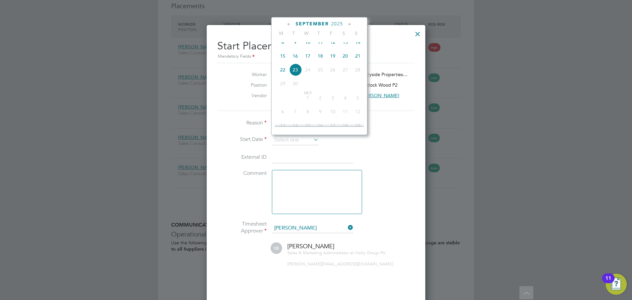
click at [307, 61] on span "17" at bounding box center [308, 56] width 13 height 13
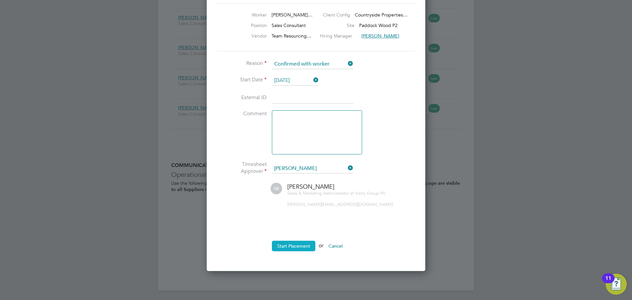
click at [296, 246] on button "Start Placement" at bounding box center [293, 246] width 43 height 11
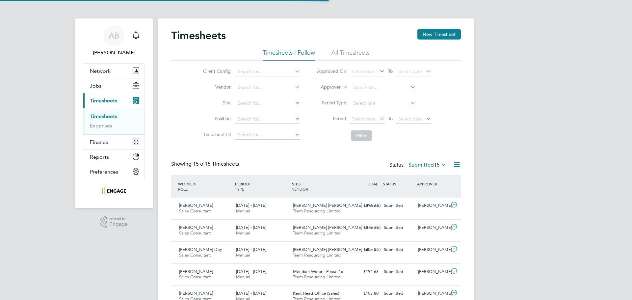
click at [437, 32] on button "New Timesheet" at bounding box center [439, 34] width 43 height 11
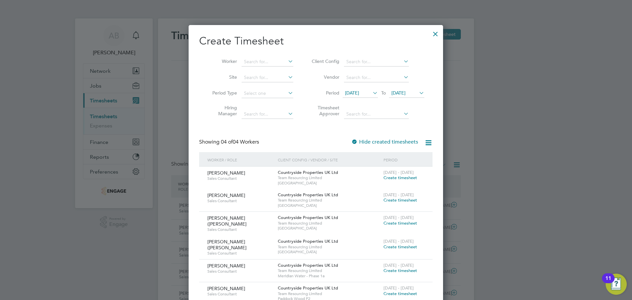
click at [400, 93] on span "[DATE]" at bounding box center [399, 93] width 14 height 6
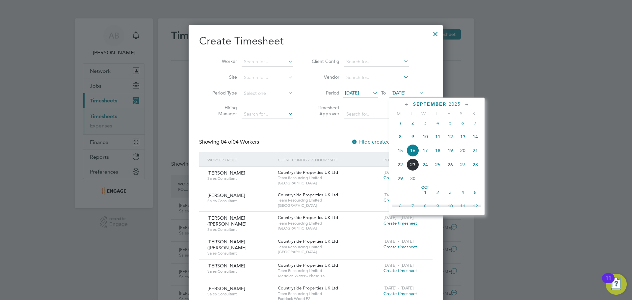
click at [476, 156] on span "21" at bounding box center [475, 150] width 13 height 13
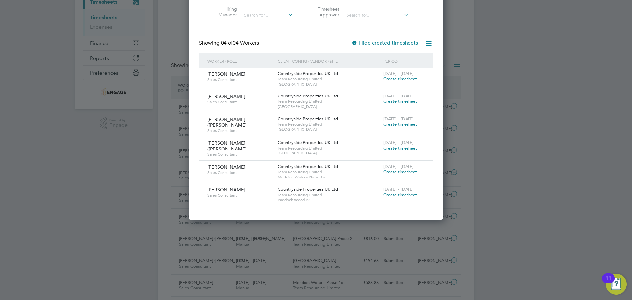
click at [404, 194] on span "Create timesheet" at bounding box center [401, 195] width 34 height 6
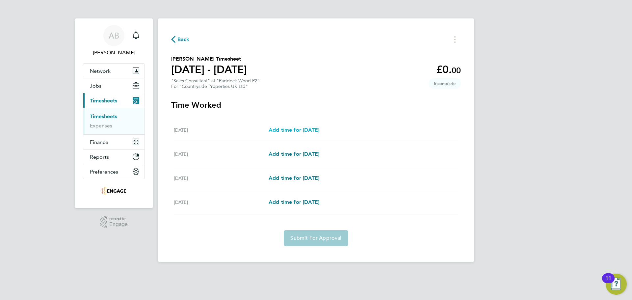
click at [307, 130] on span "Add time for Tue 16 Sep" at bounding box center [294, 130] width 51 height 6
select select "30"
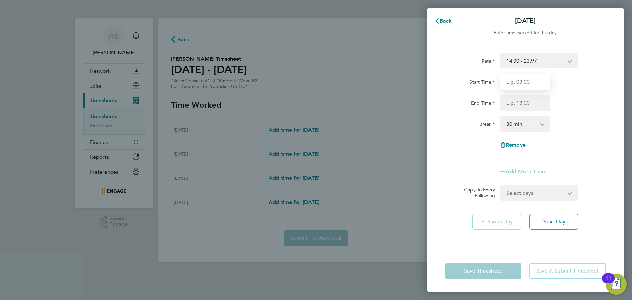
click at [510, 77] on input "Start Time" at bounding box center [526, 82] width 50 height 16
type input "09:30"
click at [520, 105] on input "End Time" at bounding box center [526, 103] width 50 height 16
type input "17:00"
click at [532, 126] on select "0 min 15 min 30 min 45 min 60 min 75 min 90 min" at bounding box center [521, 124] width 41 height 14
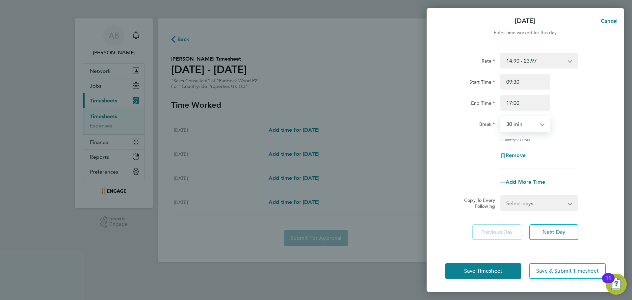
select select "0"
click at [501, 117] on select "0 min 15 min 30 min 45 min 60 min 75 min 90 min" at bounding box center [521, 124] width 41 height 14
click at [563, 236] on button "Next Day" at bounding box center [554, 232] width 49 height 16
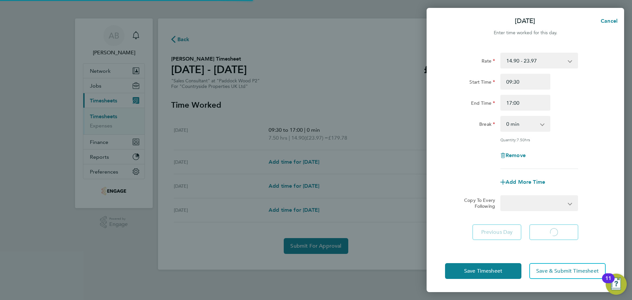
select select "30"
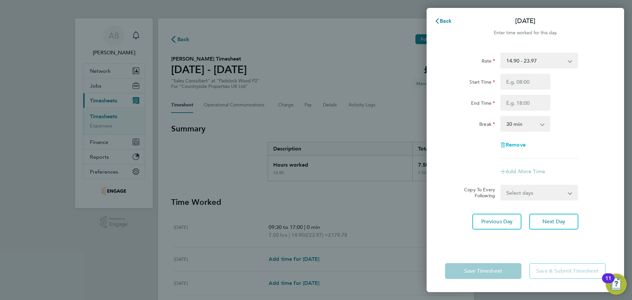
click at [517, 147] on span "Remove" at bounding box center [516, 145] width 20 height 6
select select "null"
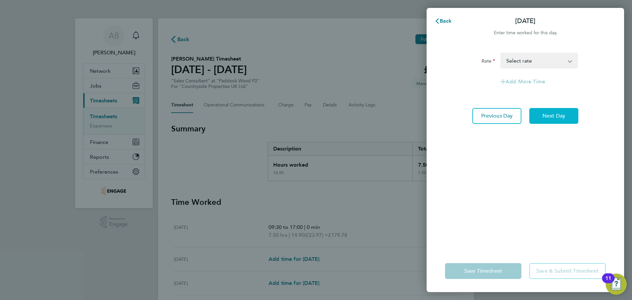
click at [557, 116] on span "Next Day" at bounding box center [554, 116] width 23 height 7
select select "30"
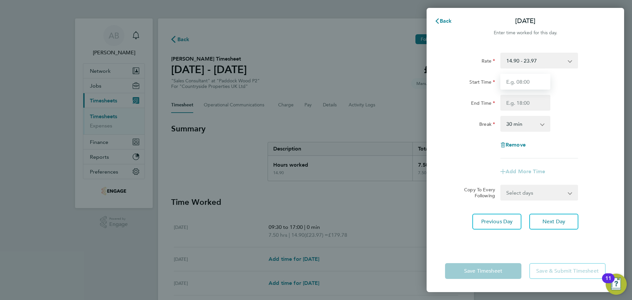
click at [523, 82] on input "Start Time" at bounding box center [526, 82] width 50 height 16
type input "09:30"
click at [529, 102] on input "End Time" at bounding box center [526, 103] width 50 height 16
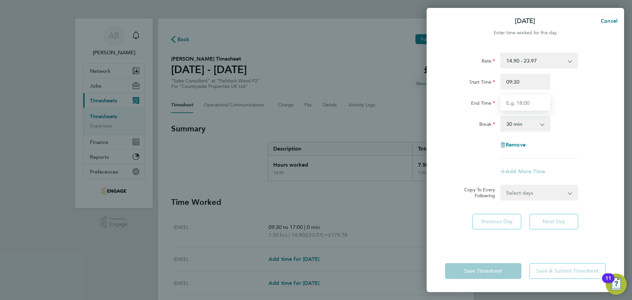
type input "17:00"
click at [530, 123] on select "0 min 15 min 30 min 45 min 60 min 75 min 90 min" at bounding box center [521, 124] width 41 height 14
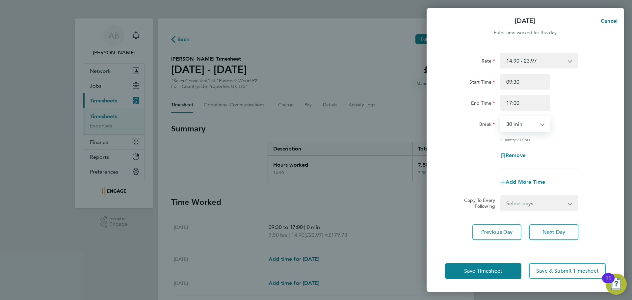
select select "0"
click at [501, 117] on select "0 min 15 min 30 min 45 min 60 min 75 min 90 min" at bounding box center [521, 124] width 41 height 14
click at [549, 230] on span "Next Day" at bounding box center [554, 232] width 23 height 7
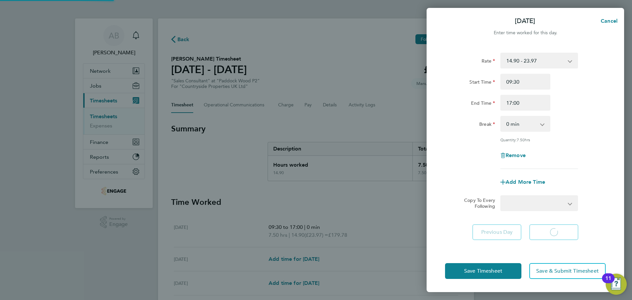
select select "30"
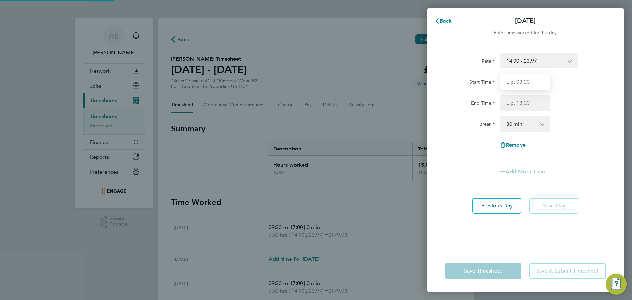
click at [536, 81] on input "Start Time" at bounding box center [526, 82] width 50 height 16
type input "09:30"
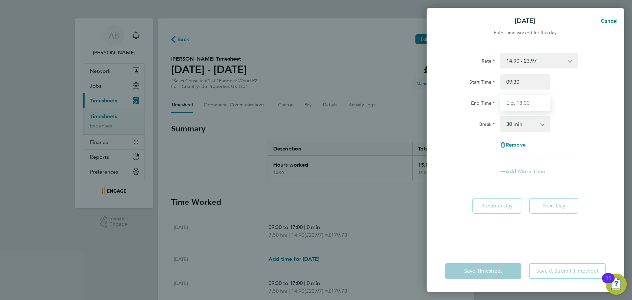
click at [520, 101] on input "End Time" at bounding box center [526, 103] width 50 height 16
type input "17:00"
click at [530, 121] on select "0 min 15 min 30 min 45 min 60 min 75 min 90 min" at bounding box center [521, 124] width 41 height 14
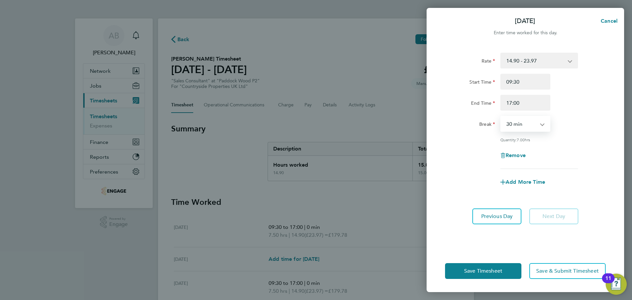
select select "0"
click at [501, 117] on select "0 min 15 min 30 min 45 min 60 min 75 min 90 min" at bounding box center [521, 124] width 41 height 14
drag, startPoint x: 494, startPoint y: 274, endPoint x: 412, endPoint y: 245, distance: 87.6
click at [494, 274] on button "Save Timesheet" at bounding box center [483, 271] width 76 height 16
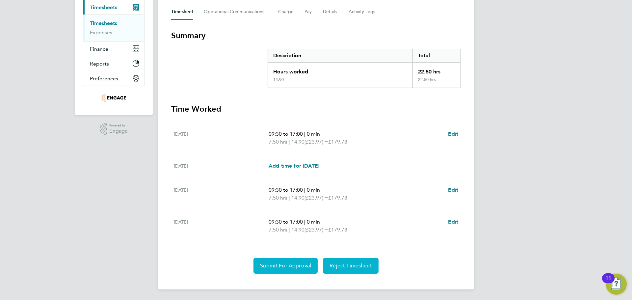
drag, startPoint x: 295, startPoint y: 264, endPoint x: 291, endPoint y: 261, distance: 4.7
click at [295, 264] on span "Submit For Approval" at bounding box center [285, 265] width 51 height 7
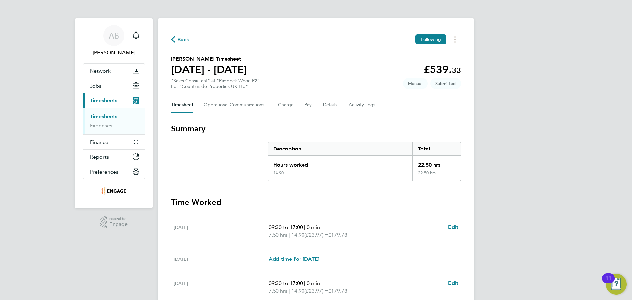
drag, startPoint x: 176, startPoint y: 38, endPoint x: 216, endPoint y: 0, distance: 55.2
click at [176, 38] on span "Back" at bounding box center [180, 39] width 18 height 6
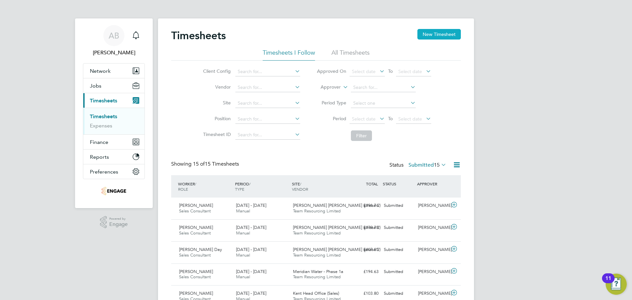
click at [433, 29] on button "New Timesheet" at bounding box center [439, 34] width 43 height 11
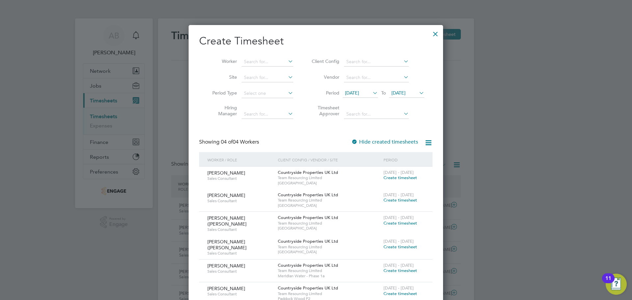
click at [415, 89] on span "[DATE]" at bounding box center [406, 93] width 35 height 9
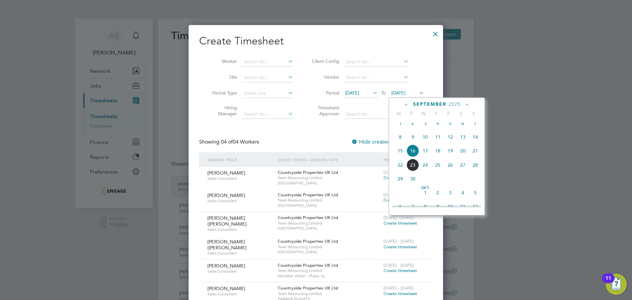
click at [478, 157] on span "21" at bounding box center [475, 151] width 13 height 13
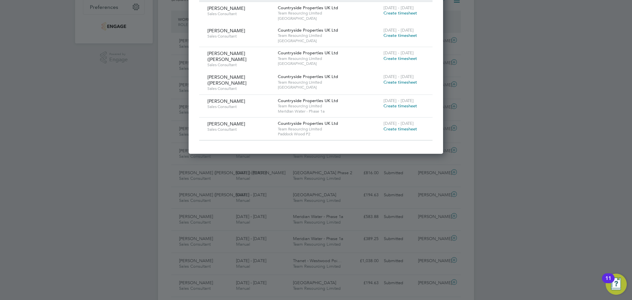
click at [401, 127] on span "Create timesheet" at bounding box center [401, 129] width 34 height 6
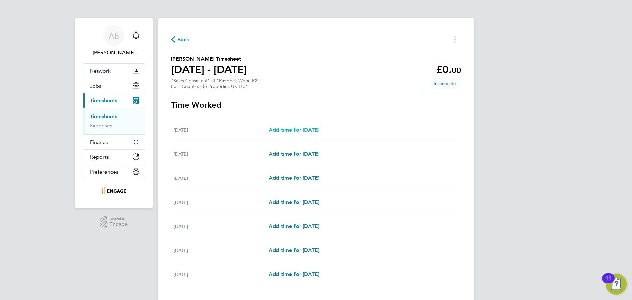
click at [290, 128] on span "Add time for Mon 15 Sep" at bounding box center [294, 130] width 51 height 6
select select "30"
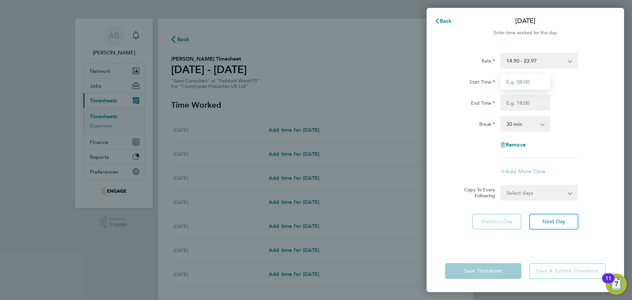
click at [525, 84] on input "Start Time" at bounding box center [526, 82] width 50 height 16
type input "09:30"
drag, startPoint x: 526, startPoint y: 90, endPoint x: 526, endPoint y: 109, distance: 19.4
click at [525, 106] on input "End Time" at bounding box center [526, 103] width 50 height 16
type input "17:00"
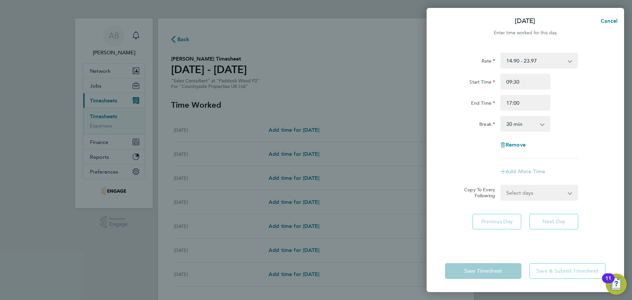
click at [530, 122] on select "0 min 15 min 30 min 45 min 60 min 75 min 90 min" at bounding box center [521, 124] width 41 height 14
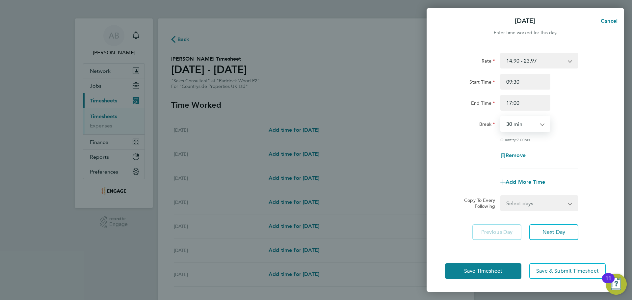
select select "0"
click at [501, 117] on select "0 min 15 min 30 min 45 min 60 min 75 min 90 min" at bounding box center [521, 124] width 41 height 14
click at [499, 269] on span "Save Timesheet" at bounding box center [483, 271] width 38 height 7
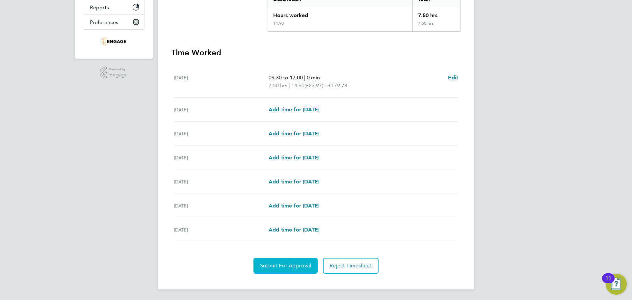
click at [303, 269] on button "Submit For Approval" at bounding box center [286, 266] width 64 height 16
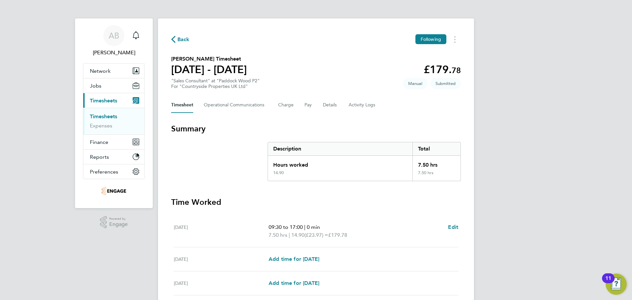
click at [176, 40] on span "Back" at bounding box center [180, 39] width 18 height 6
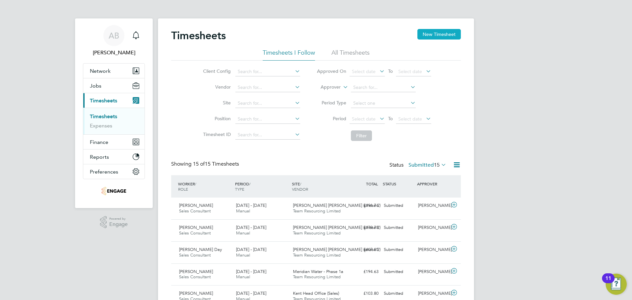
click at [430, 37] on button "New Timesheet" at bounding box center [439, 34] width 43 height 11
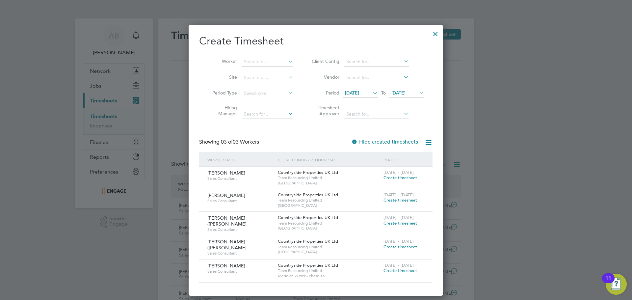
click at [418, 92] on icon at bounding box center [418, 92] width 0 height 9
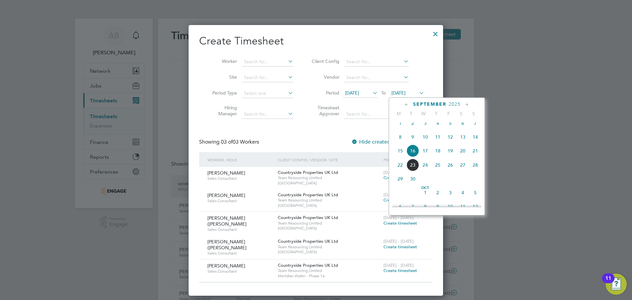
click at [475, 154] on span "21" at bounding box center [475, 151] width 13 height 13
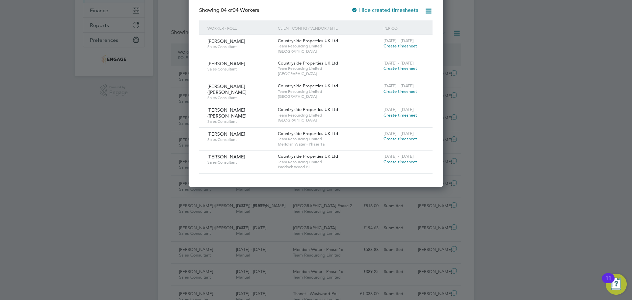
click at [406, 159] on span "Create timesheet" at bounding box center [401, 162] width 34 height 6
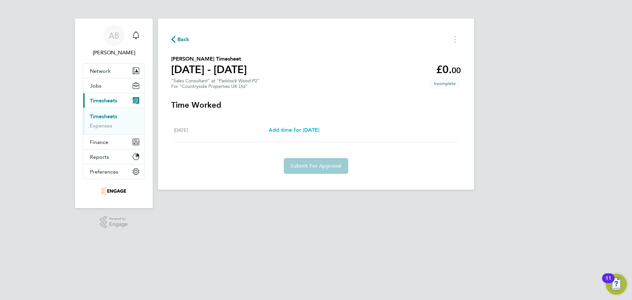
click at [296, 128] on span "Add time for Sun 21 Sep" at bounding box center [294, 130] width 51 height 6
select select "30"
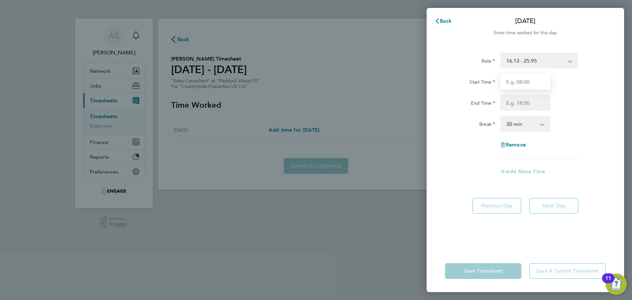
click at [515, 78] on input "Start Time" at bounding box center [526, 82] width 50 height 16
type input "09:30"
click at [526, 103] on input "End Time" at bounding box center [526, 103] width 50 height 16
type input "17:00"
click at [530, 123] on select "0 min 15 min 30 min 45 min 60 min 75 min 90 min" at bounding box center [521, 124] width 41 height 14
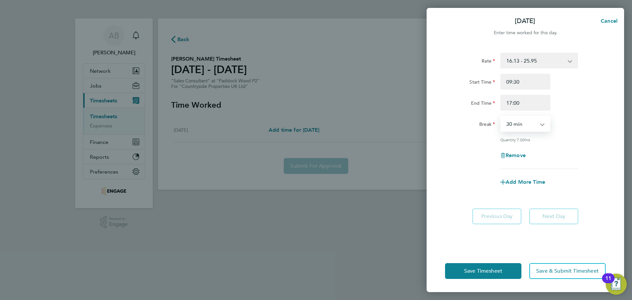
select select "0"
click at [501, 117] on select "0 min 15 min 30 min 45 min 60 min 75 min 90 min" at bounding box center [521, 124] width 41 height 14
click at [493, 276] on button "Save Timesheet" at bounding box center [483, 271] width 76 height 16
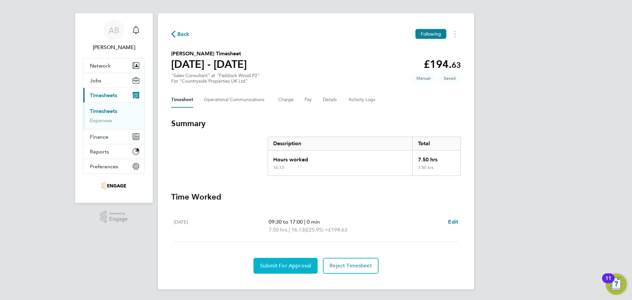
click at [297, 266] on span "Submit For Approval" at bounding box center [285, 265] width 51 height 7
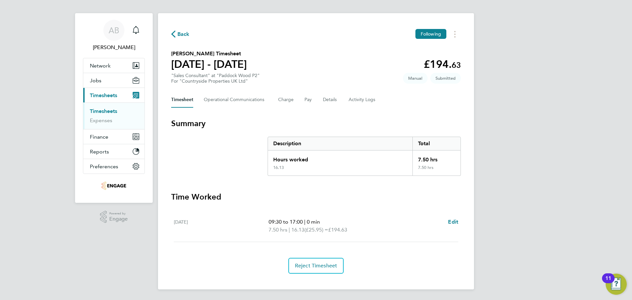
drag, startPoint x: 178, startPoint y: 33, endPoint x: 221, endPoint y: 0, distance: 54.5
click at [178, 33] on span "Back" at bounding box center [183, 34] width 12 height 8
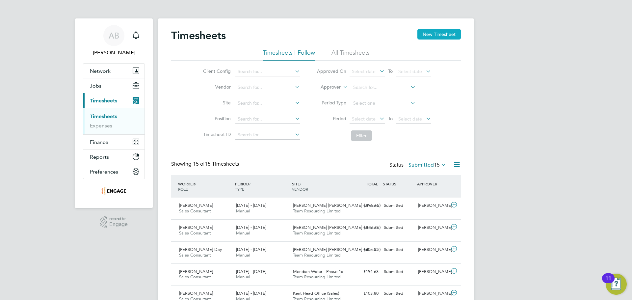
click at [435, 33] on button "New Timesheet" at bounding box center [439, 34] width 43 height 11
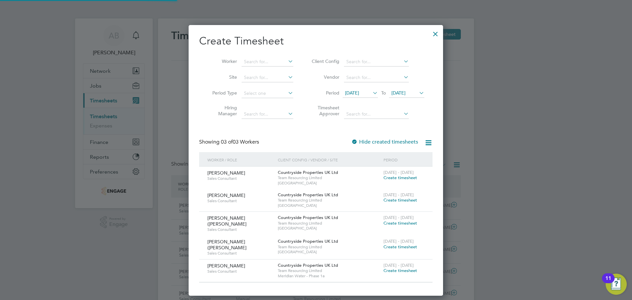
click at [406, 92] on span "[DATE]" at bounding box center [399, 93] width 14 height 6
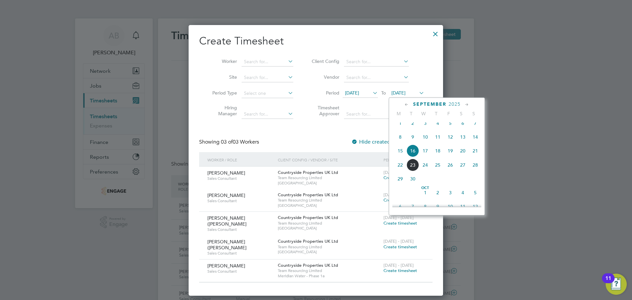
click at [477, 155] on span "21" at bounding box center [475, 151] width 13 height 13
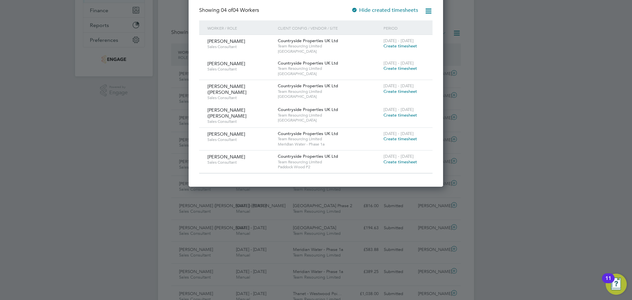
click at [394, 161] on span "Create timesheet" at bounding box center [401, 162] width 34 height 6
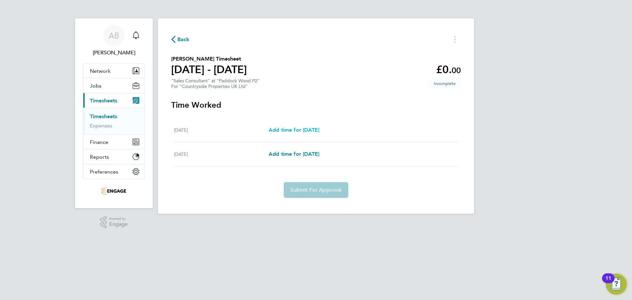
click at [294, 128] on span "Add time for Sat 20 Sep" at bounding box center [294, 130] width 51 height 6
select select "30"
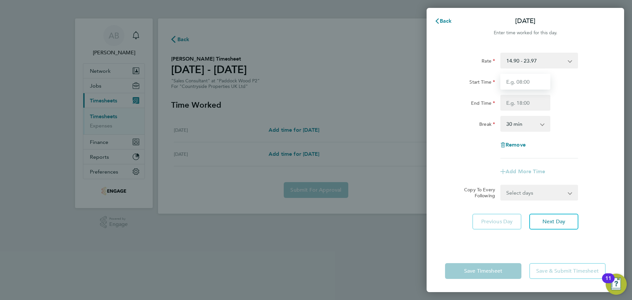
click at [529, 84] on input "Start Time" at bounding box center [526, 82] width 50 height 16
type input "09:30"
click at [525, 106] on input "End Time" at bounding box center [526, 103] width 50 height 16
type input "17:00"
drag, startPoint x: 524, startPoint y: 110, endPoint x: 519, endPoint y: 126, distance: 16.2
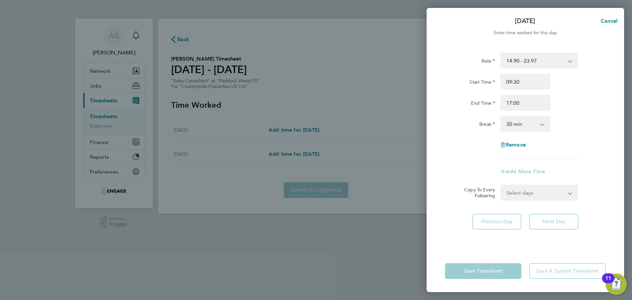
click at [519, 126] on select "0 min 15 min 30 min 45 min 60 min 75 min 90 min" at bounding box center [521, 124] width 41 height 14
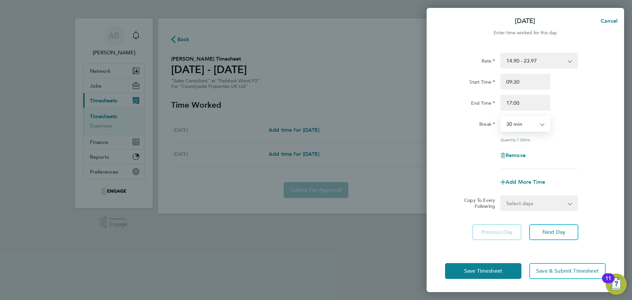
select select "0"
click at [501, 117] on select "0 min 15 min 30 min 45 min 60 min 75 min 90 min" at bounding box center [521, 124] width 41 height 14
click at [505, 275] on button "Save Timesheet" at bounding box center [483, 271] width 76 height 16
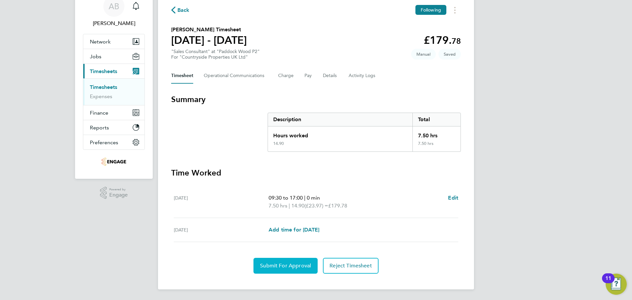
click at [302, 261] on button "Submit For Approval" at bounding box center [286, 266] width 64 height 16
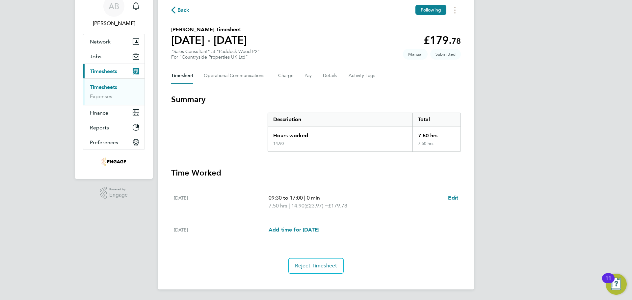
click at [173, 9] on icon "button" at bounding box center [173, 10] width 4 height 7
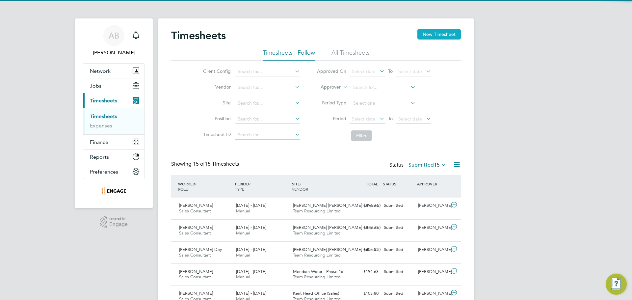
click at [440, 34] on button "New Timesheet" at bounding box center [439, 34] width 43 height 11
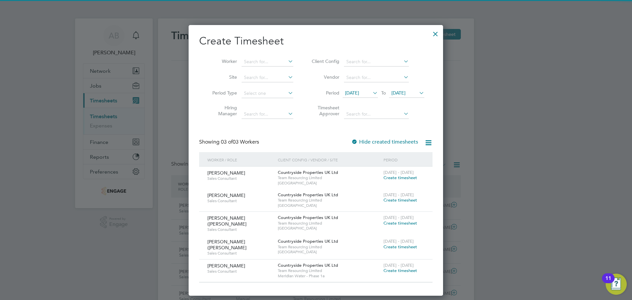
click at [418, 92] on icon at bounding box center [418, 92] width 0 height 9
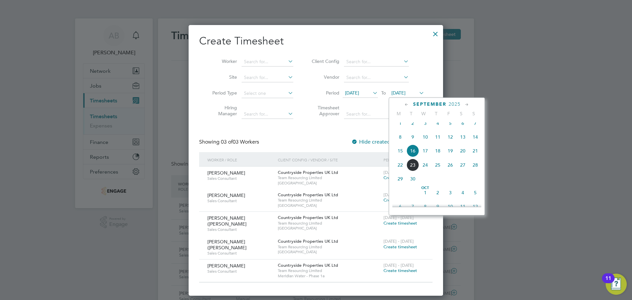
click at [400, 171] on span "22" at bounding box center [400, 165] width 13 height 13
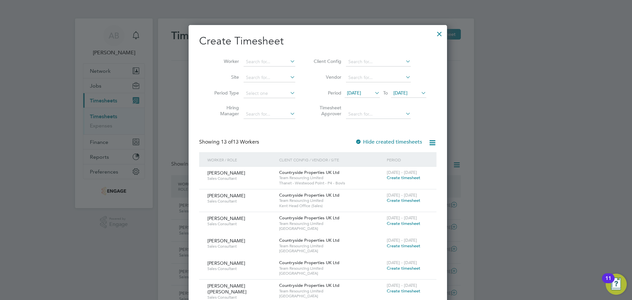
click at [412, 88] on li "Period 09 Sep 2025 To 22 Sep 2025" at bounding box center [369, 94] width 131 height 16
click at [420, 92] on icon at bounding box center [420, 92] width 0 height 9
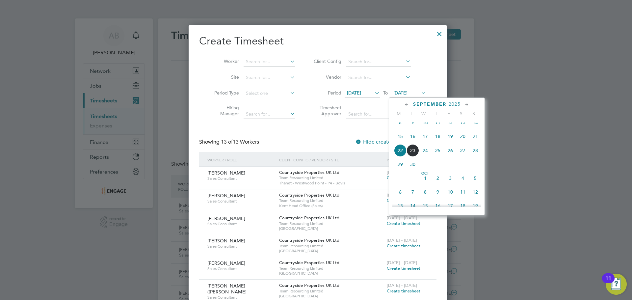
click at [476, 141] on span "21" at bounding box center [475, 136] width 13 height 13
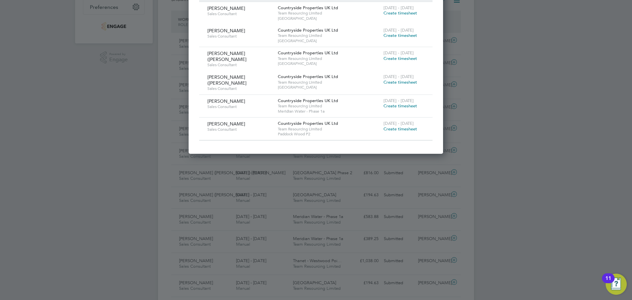
click at [406, 126] on span "Create timesheet" at bounding box center [401, 129] width 34 height 6
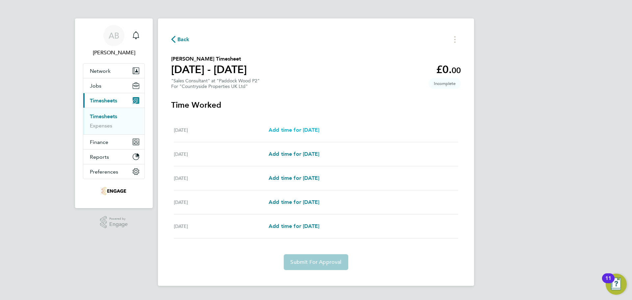
click at [283, 131] on span "Add time for Wed 17 Sep" at bounding box center [294, 130] width 51 height 6
select select "30"
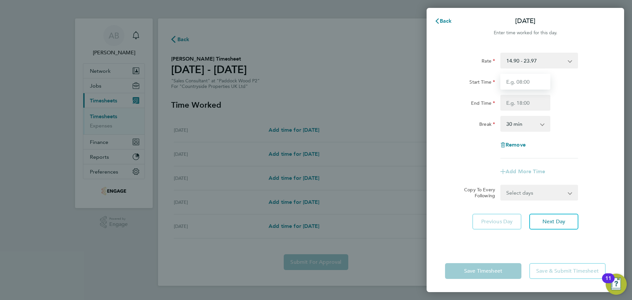
click at [522, 80] on input "Start Time" at bounding box center [526, 82] width 50 height 16
type input "09:30"
click at [527, 102] on input "End Time" at bounding box center [526, 103] width 50 height 16
type input "17:00"
click at [530, 122] on select "0 min 15 min 30 min 45 min 60 min 75 min 90 min" at bounding box center [521, 124] width 41 height 14
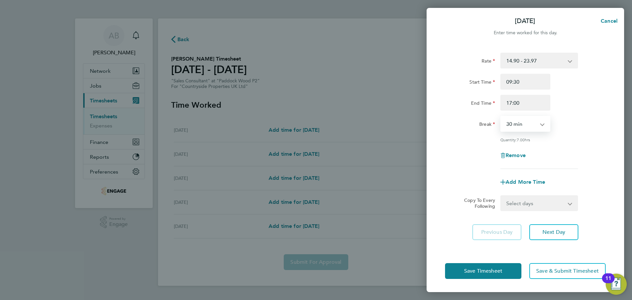
select select "0"
click at [501, 117] on select "0 min 15 min 30 min 45 min 60 min 75 min 90 min" at bounding box center [521, 124] width 41 height 14
click at [504, 279] on div "Save Timesheet Save & Submit Timesheet" at bounding box center [526, 271] width 198 height 42
click at [500, 276] on button "Save Timesheet" at bounding box center [483, 271] width 76 height 16
